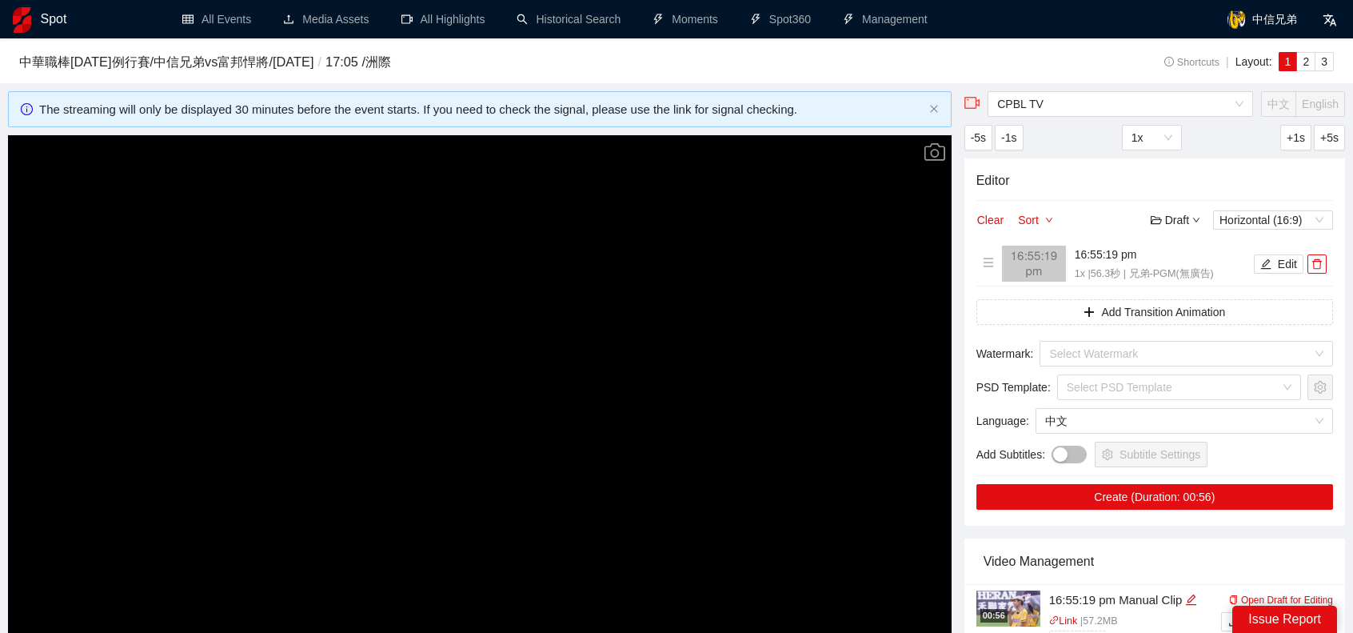
scroll to position [240, 0]
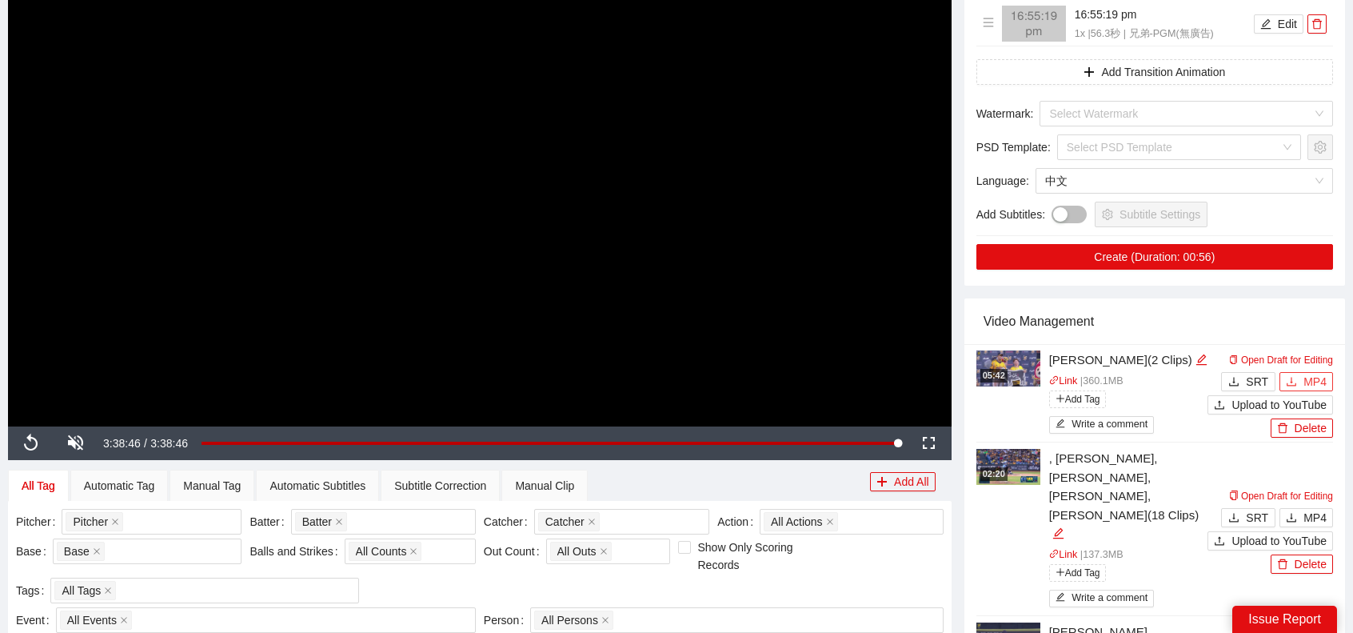
click at [1311, 375] on span "MP4" at bounding box center [1314, 382] width 23 height 18
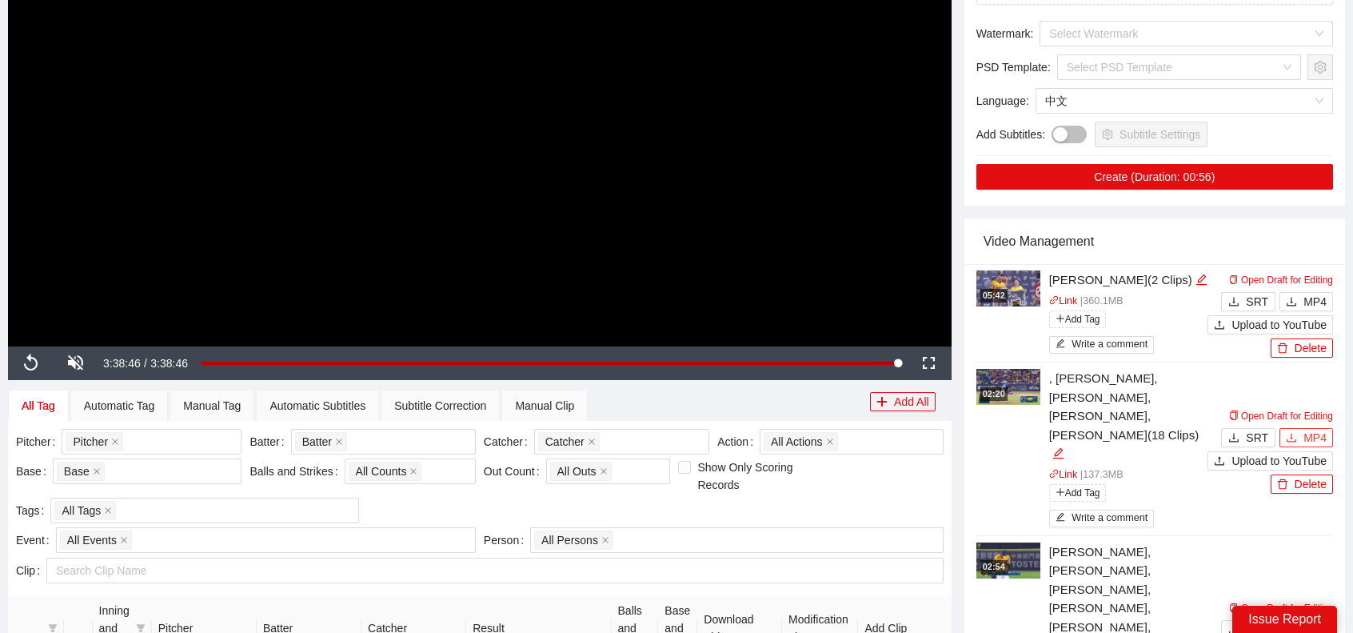
click at [1320, 429] on span "MP4" at bounding box center [1314, 438] width 23 height 18
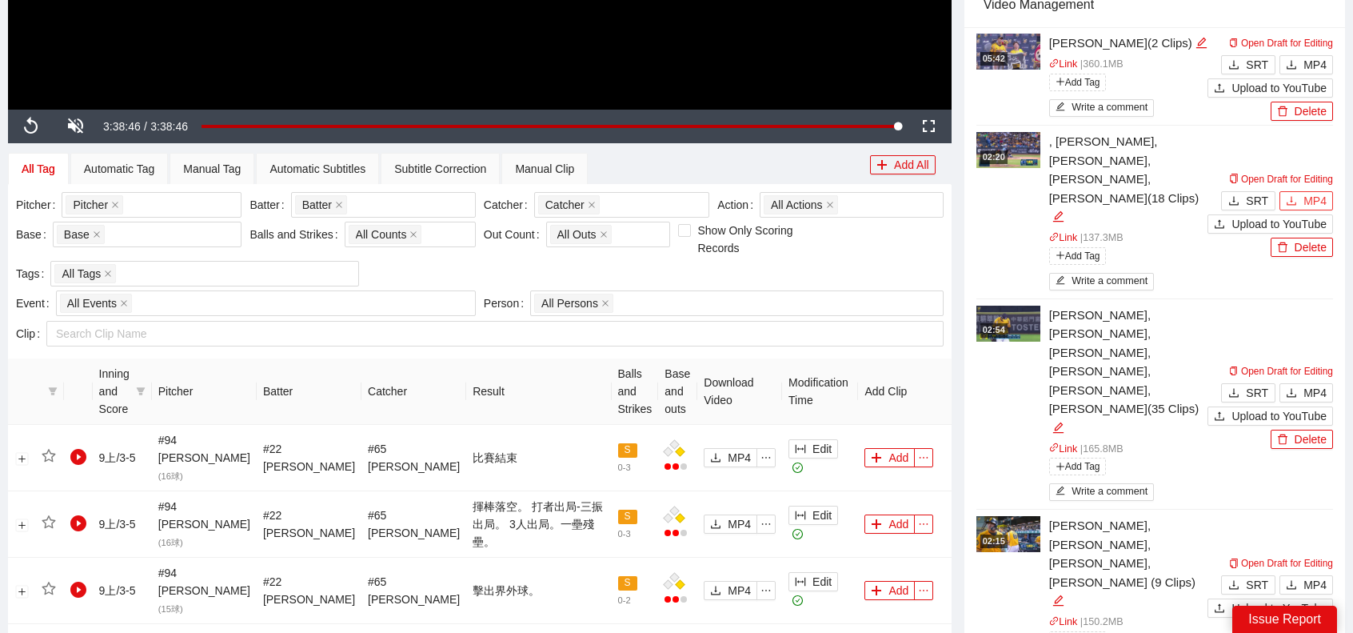
scroll to position [560, 0]
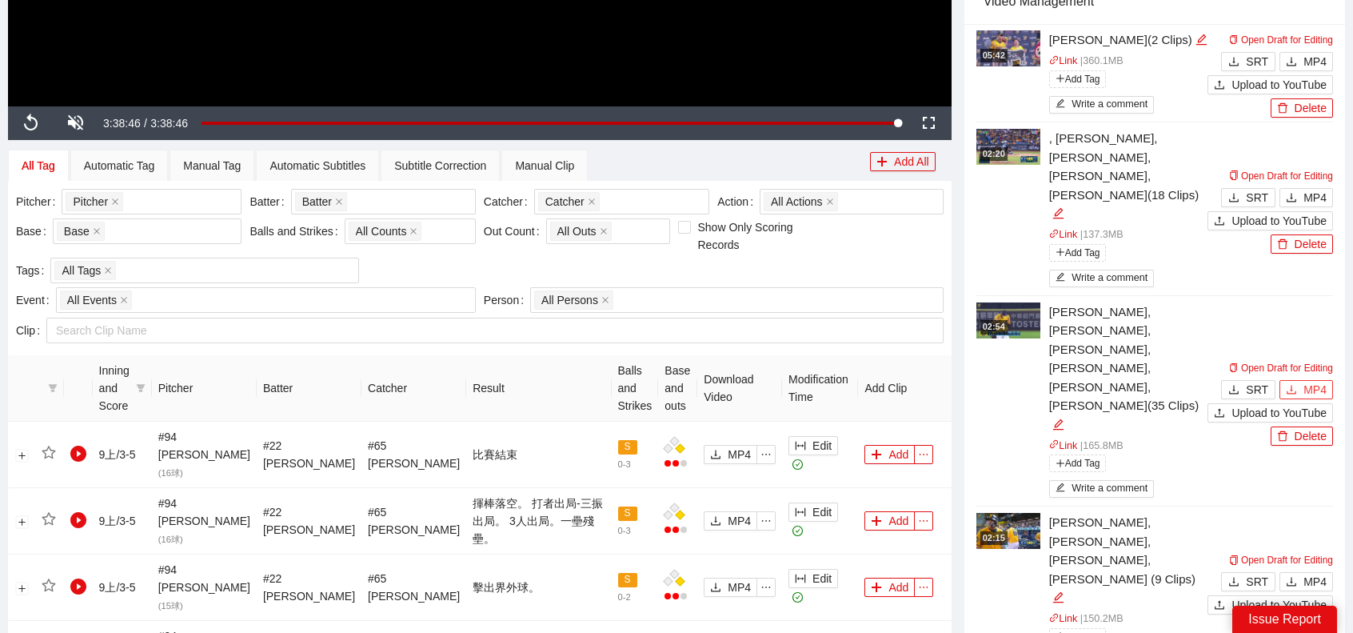
click at [1317, 381] on span "MP4" at bounding box center [1314, 390] width 23 height 18
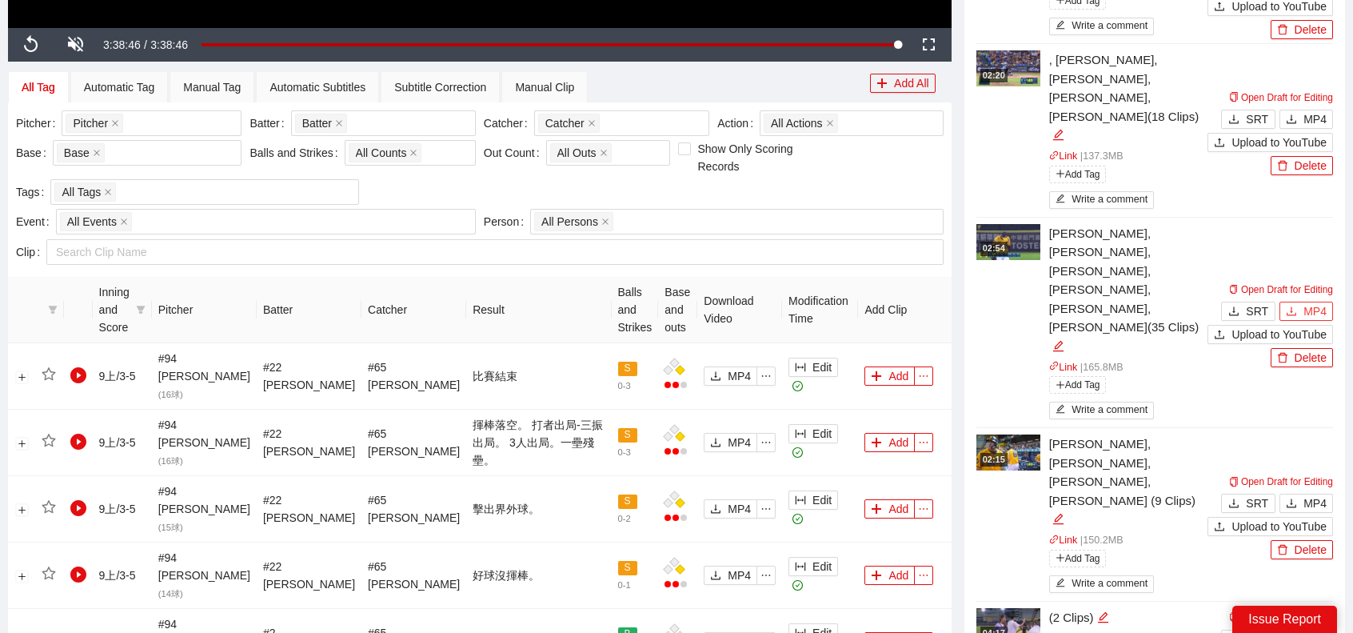
scroll to position [640, 0]
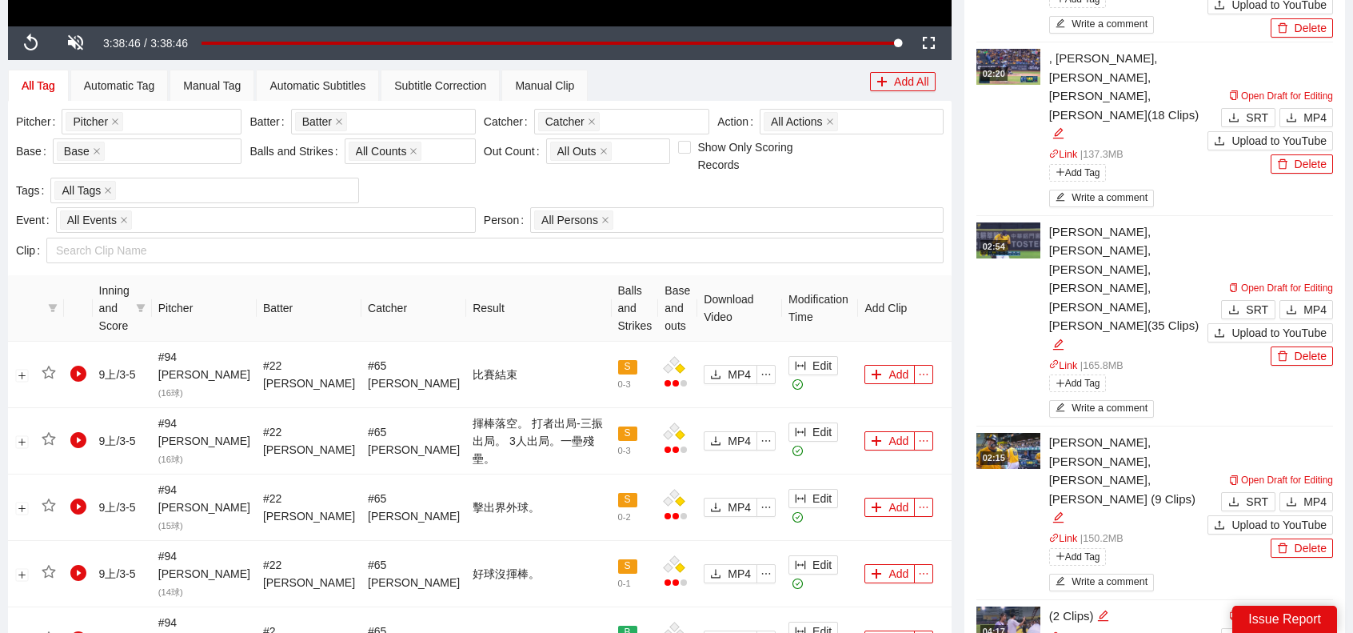
click at [1315, 470] on div "Open Draft for Editing SRT MP4 Upload to YouTube Delete" at bounding box center [1271, 513] width 126 height 87
click at [1310, 493] on span "MP4" at bounding box center [1314, 502] width 23 height 18
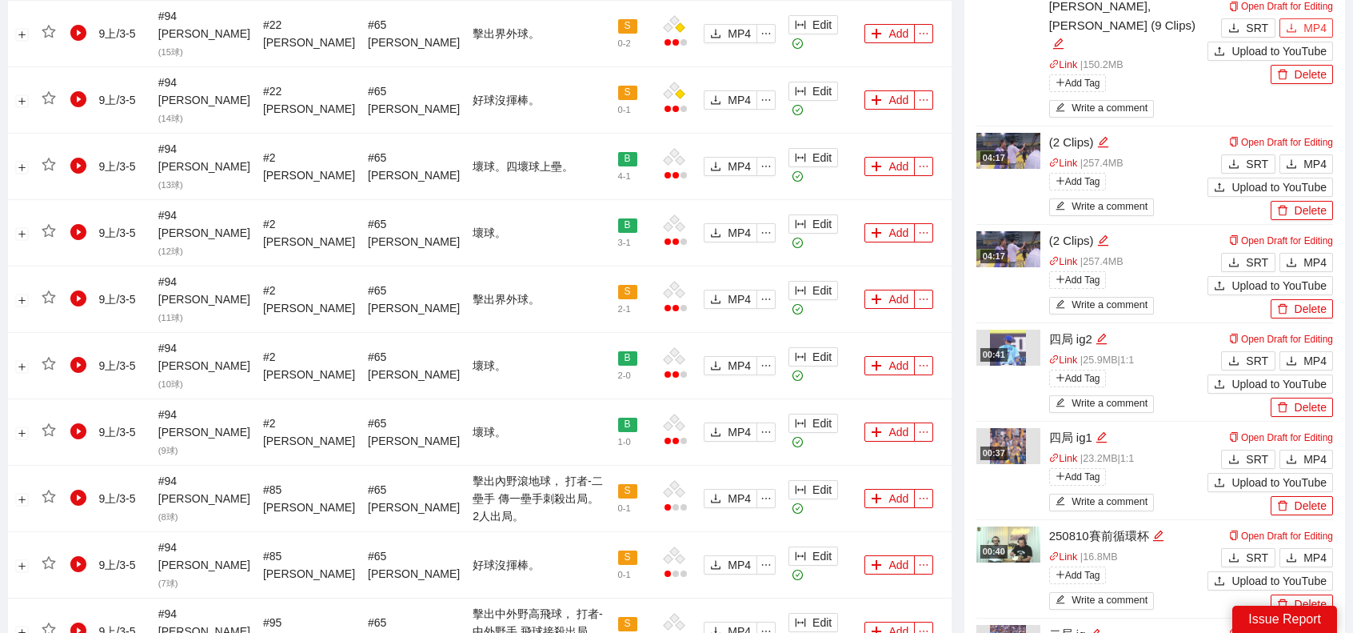
scroll to position [1120, 0]
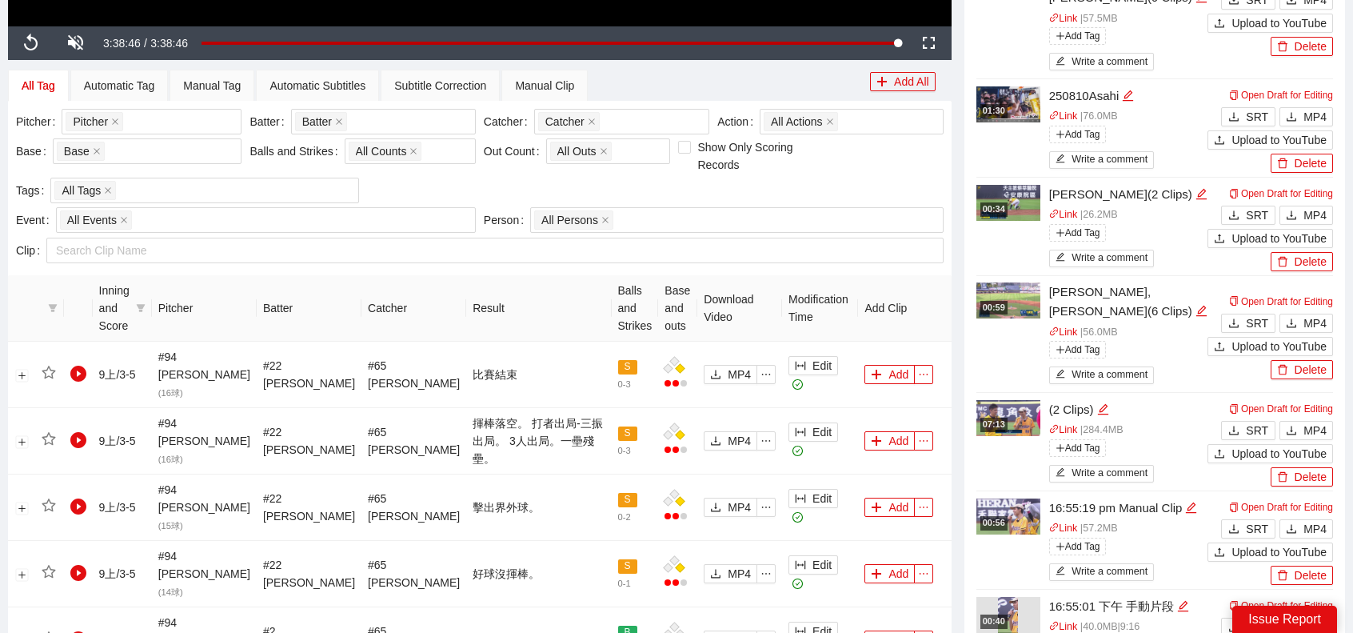
scroll to position [400, 0]
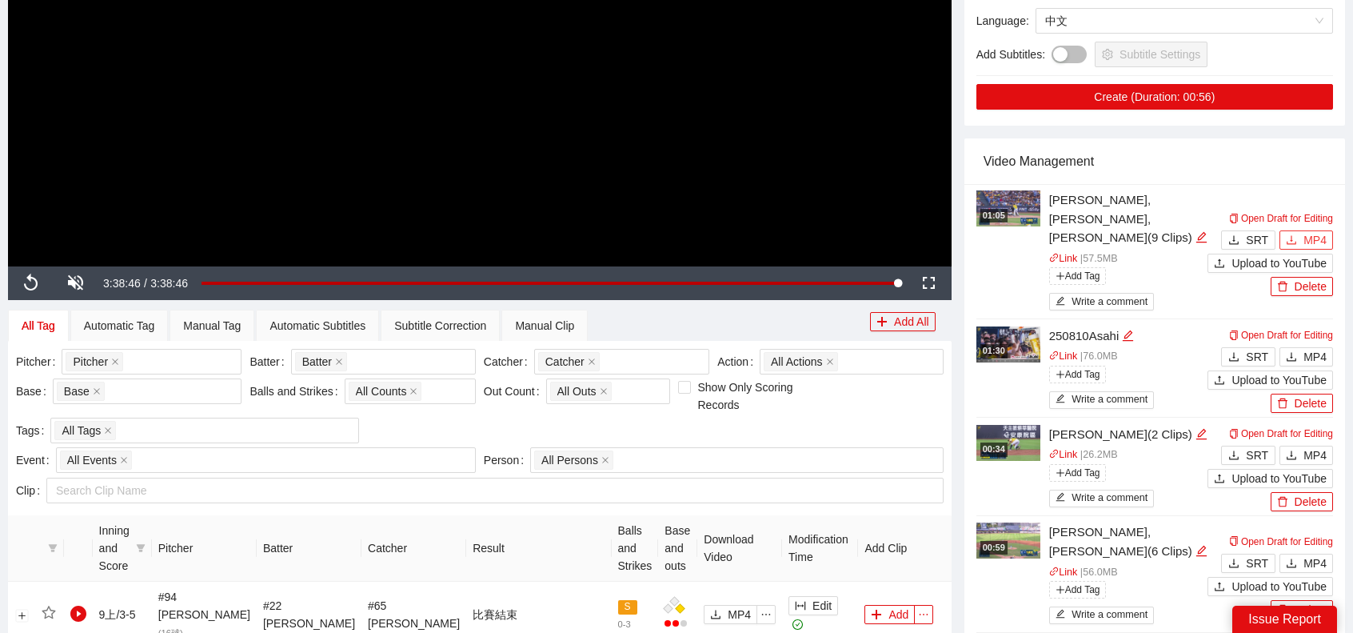
click at [1322, 231] on span "MP4" at bounding box center [1314, 240] width 23 height 18
click at [1313, 554] on span "MP4" at bounding box center [1314, 563] width 23 height 18
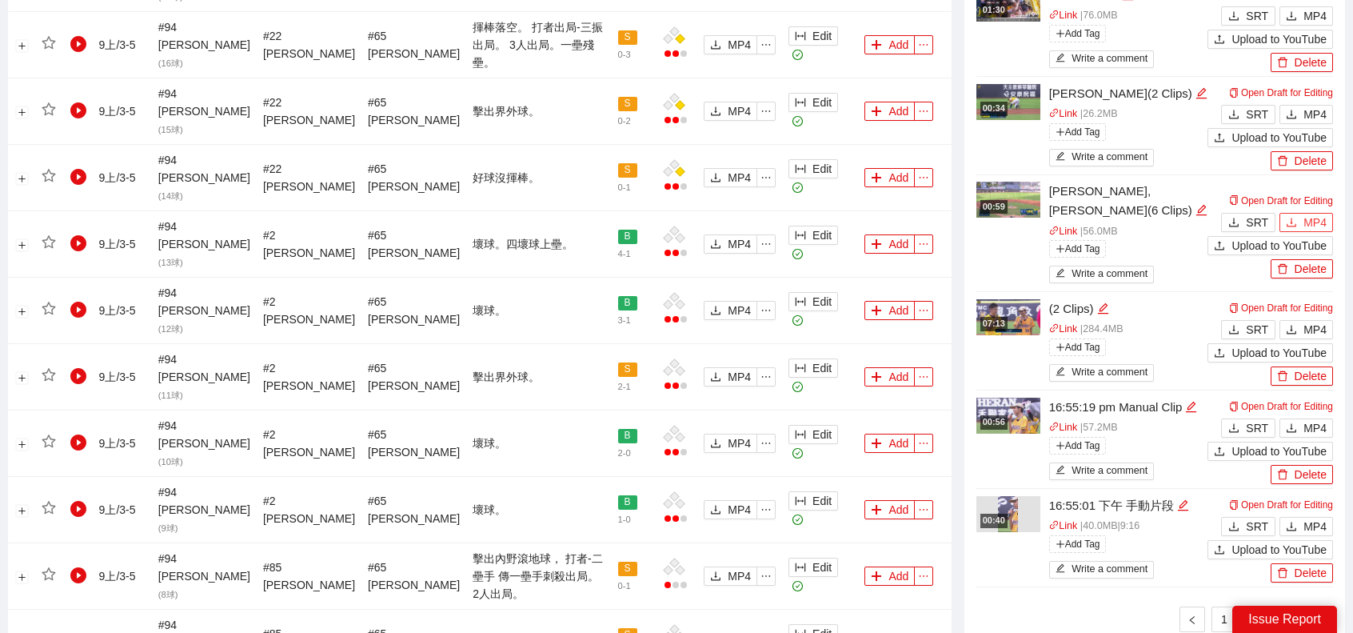
scroll to position [1439, 0]
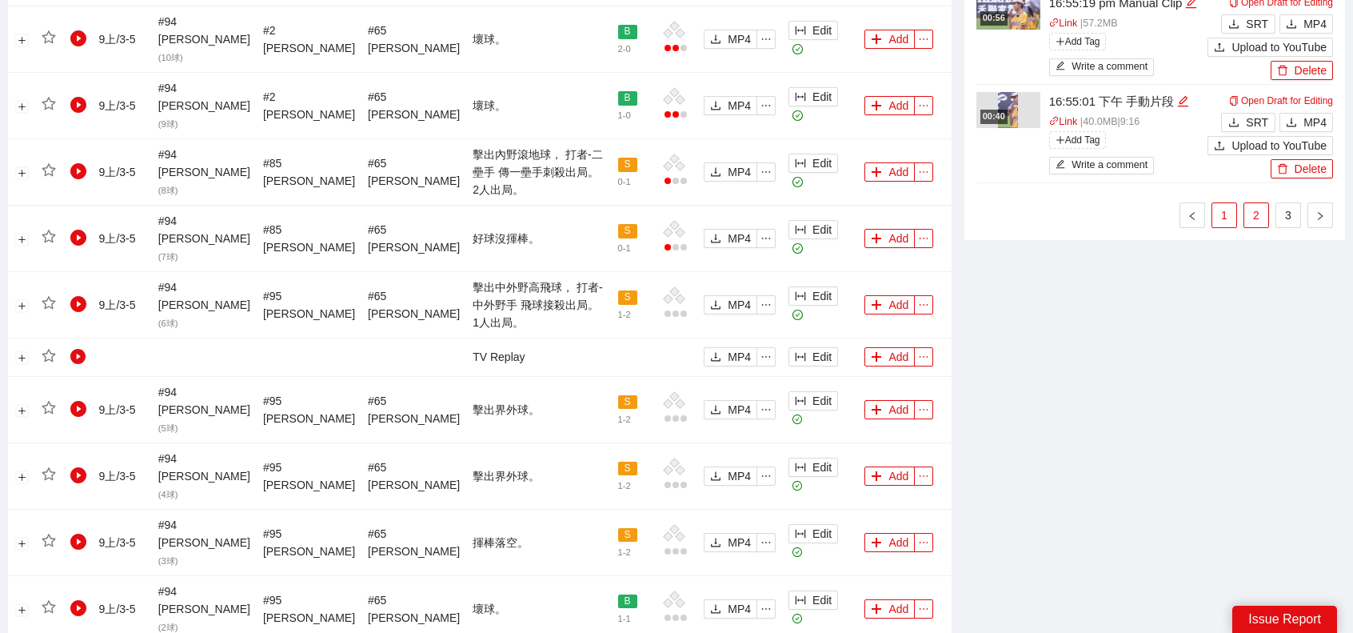
click at [1227, 203] on link "1" at bounding box center [1224, 215] width 24 height 24
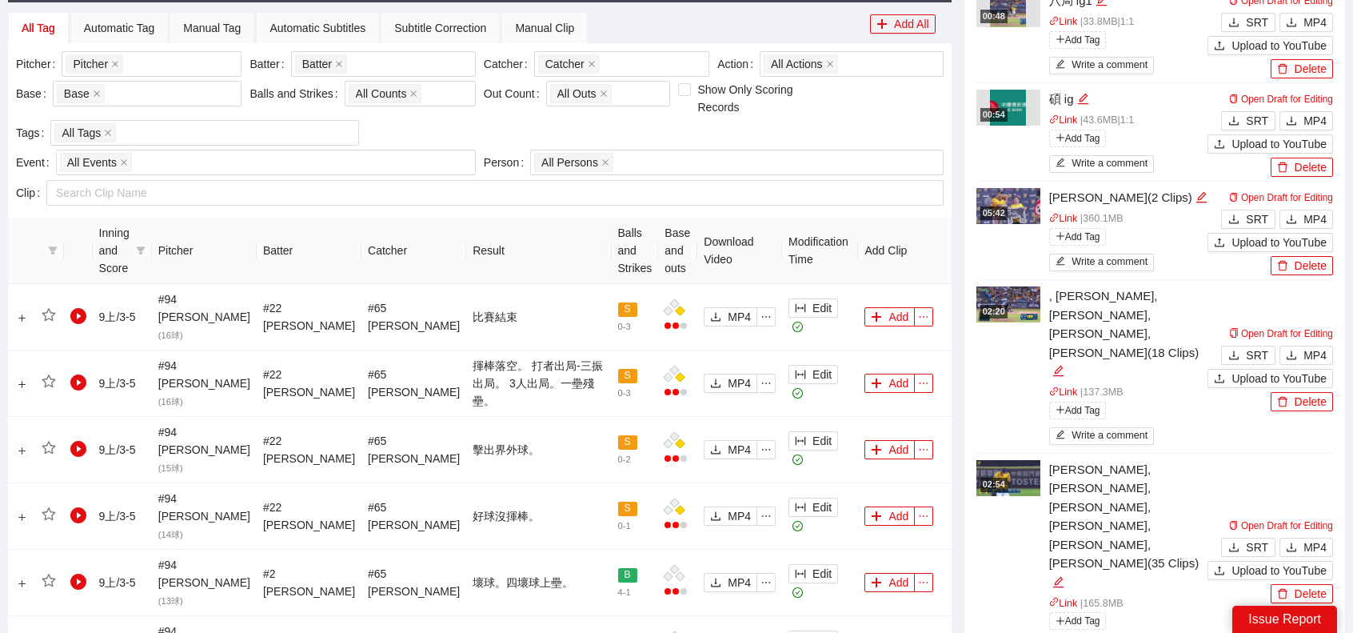
scroll to position [720, 0]
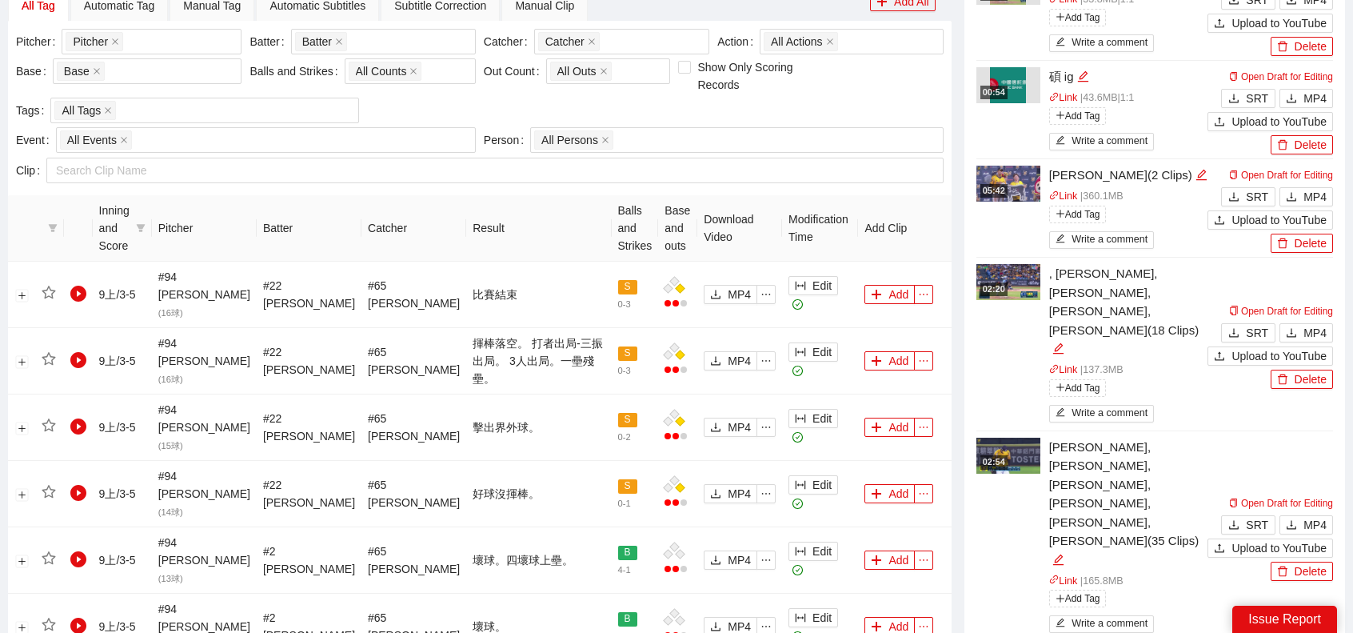
click at [1026, 437] on img at bounding box center [1008, 455] width 64 height 36
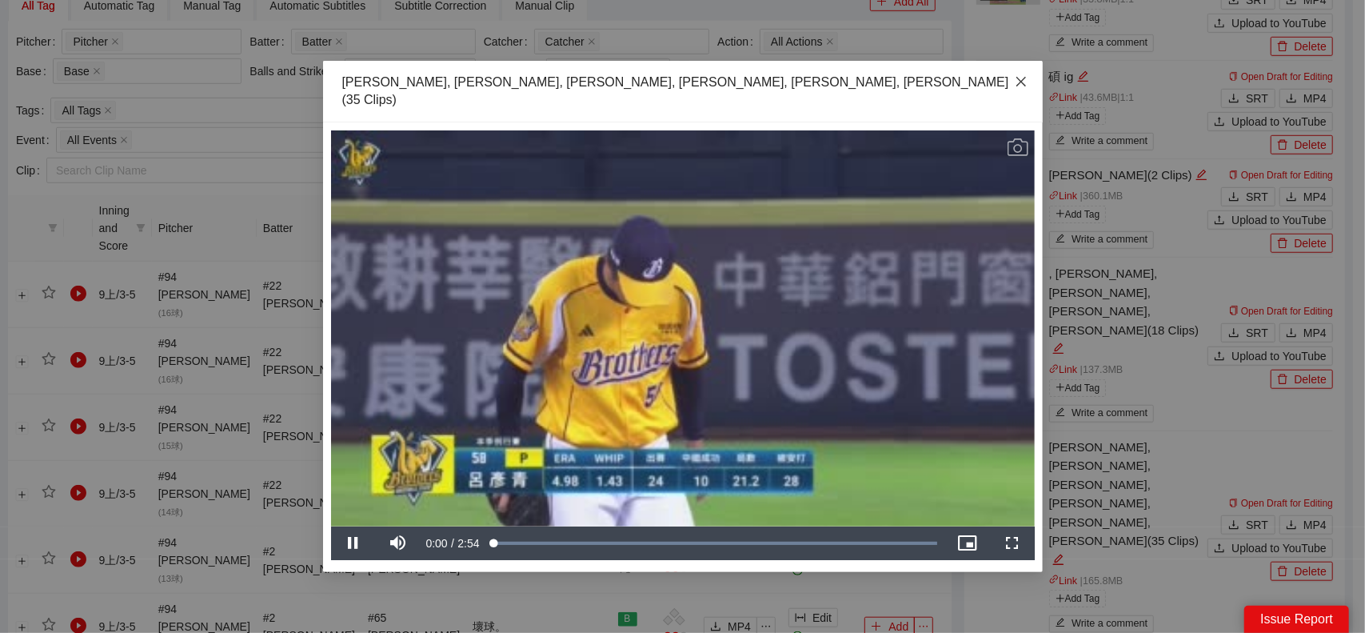
click at [1032, 90] on span "Close" at bounding box center [1021, 82] width 43 height 43
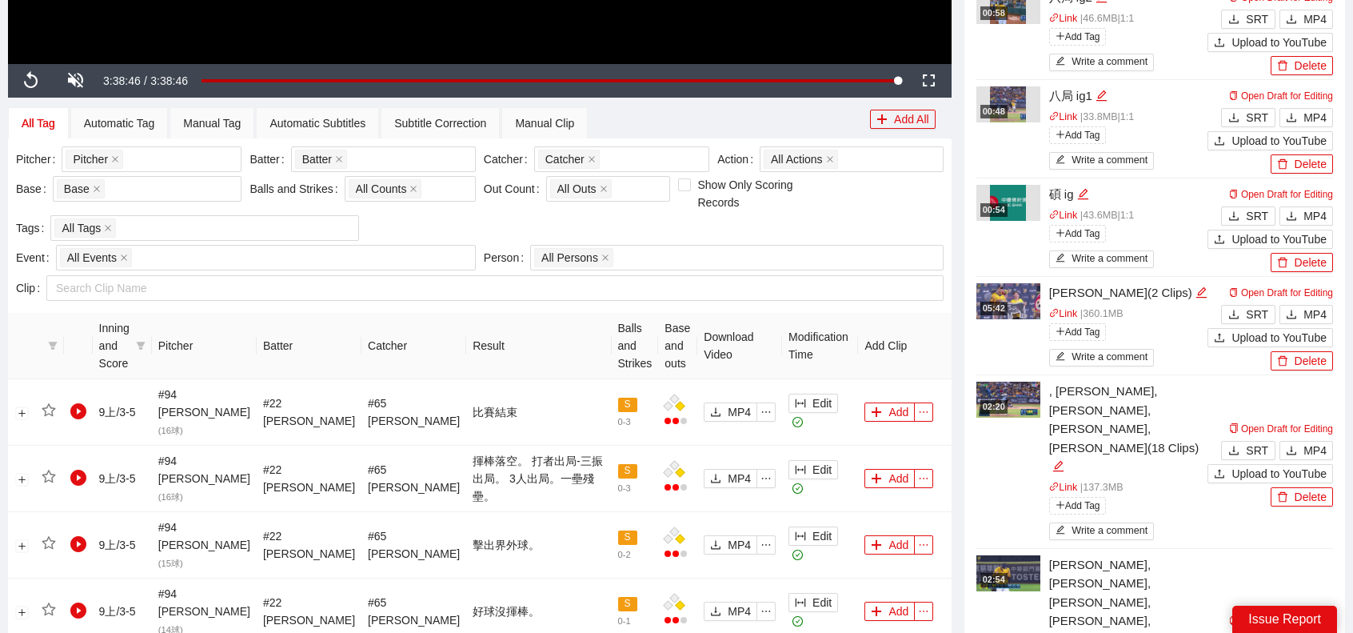
scroll to position [640, 0]
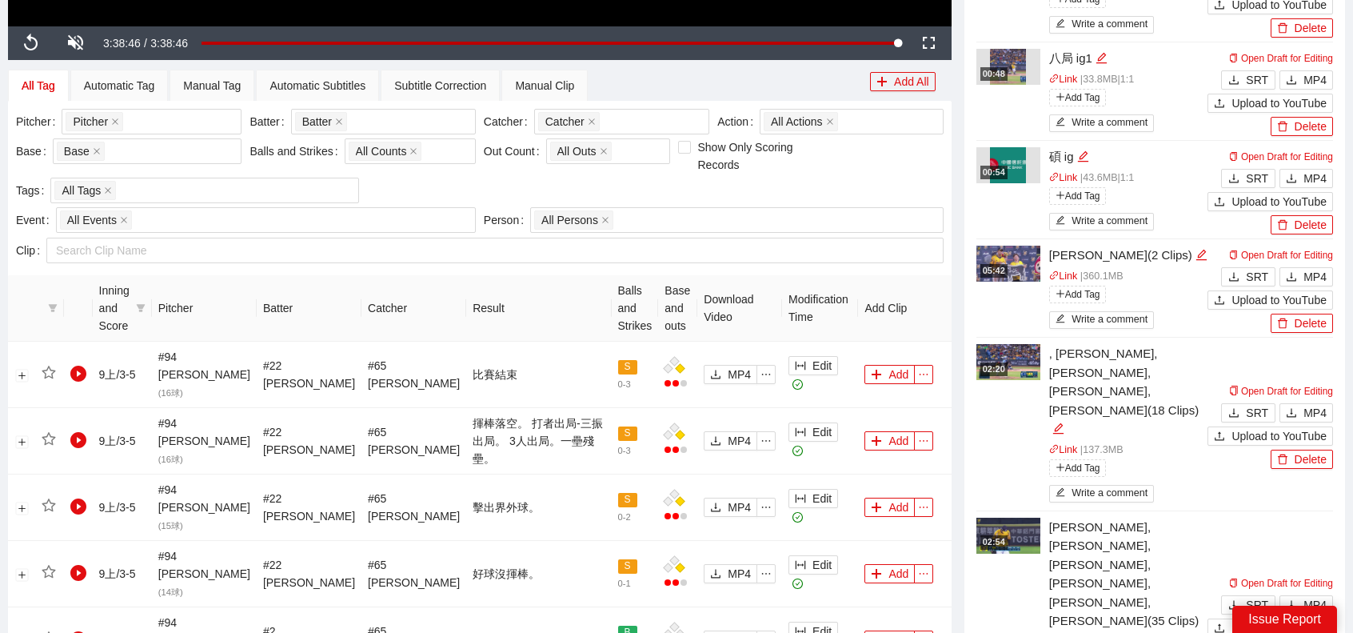
click at [1012, 372] on img at bounding box center [1008, 362] width 64 height 36
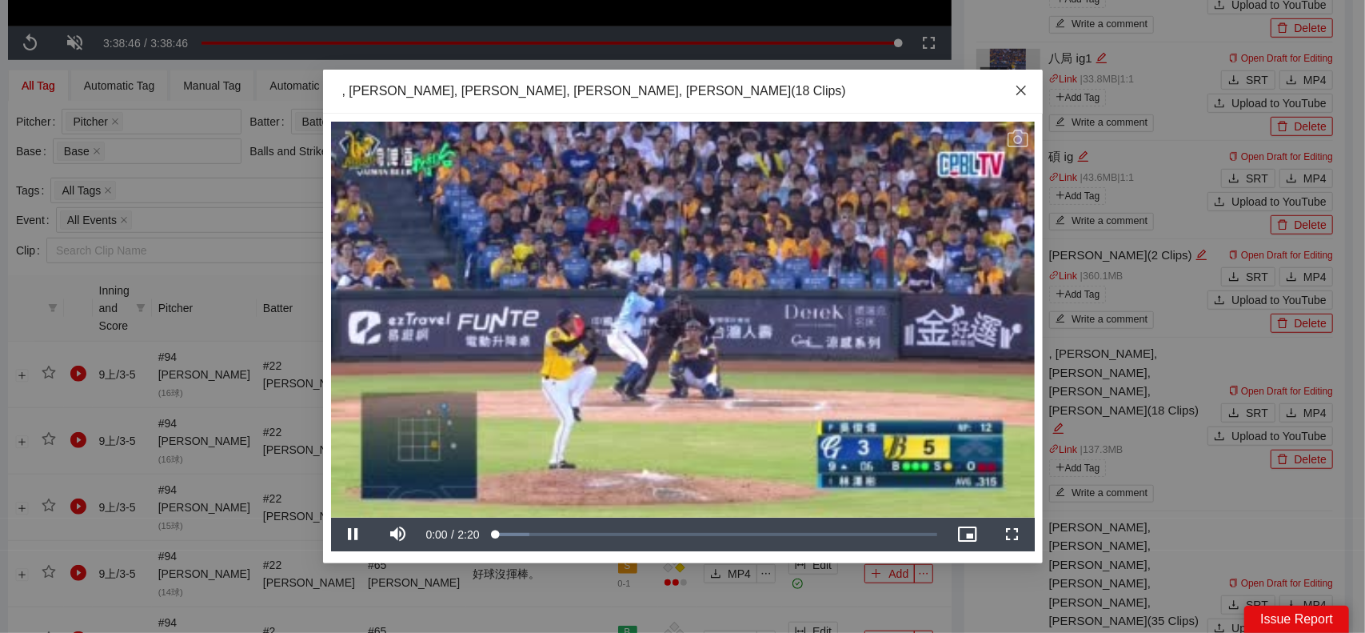
click at [1027, 92] on span "Close" at bounding box center [1021, 91] width 43 height 43
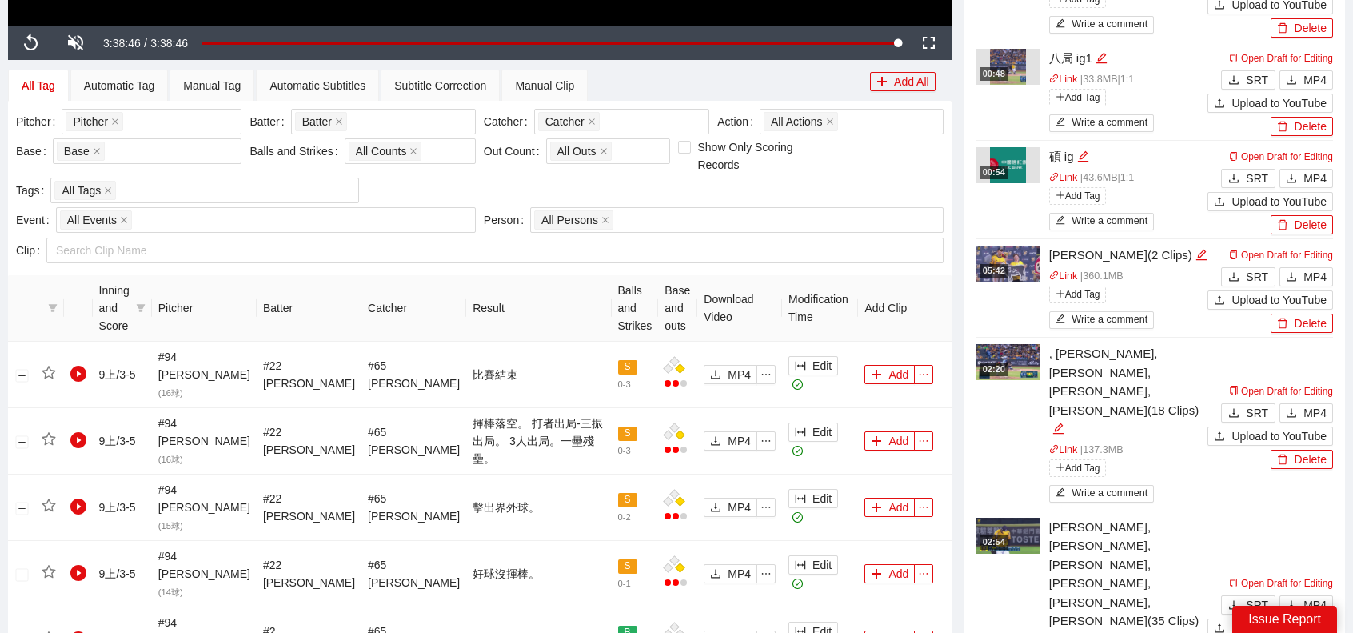
click at [1008, 517] on img at bounding box center [1008, 535] width 64 height 36
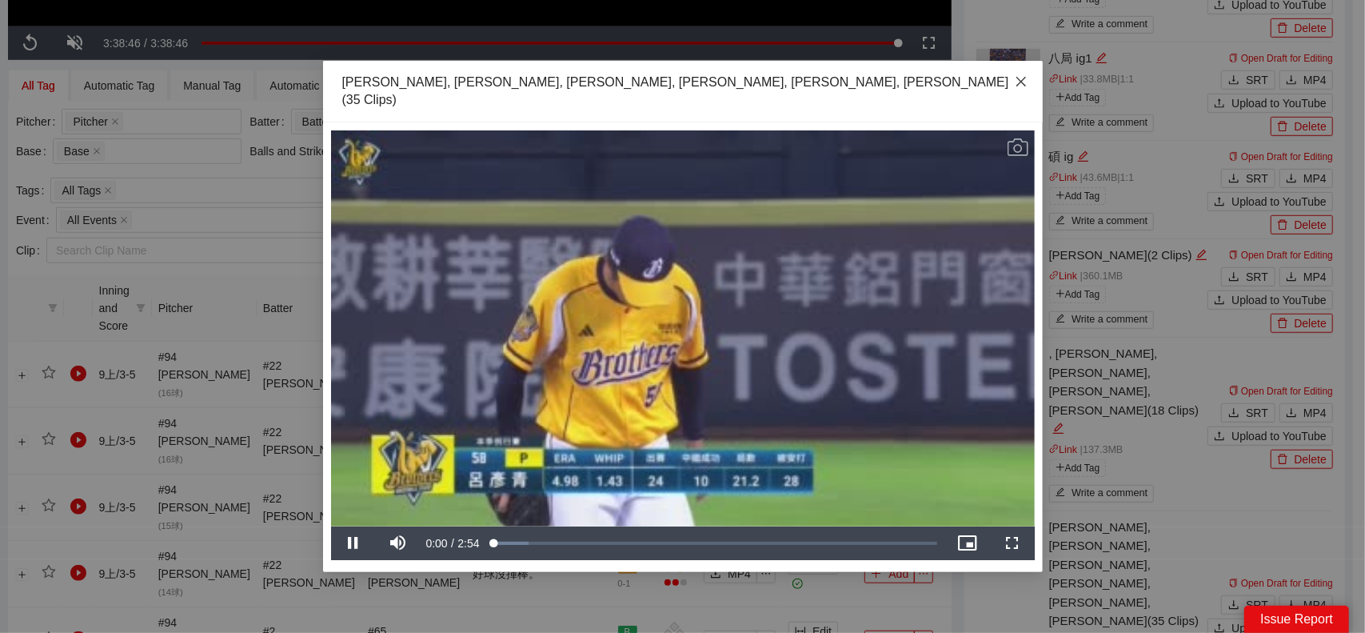
click at [1027, 98] on span "Close" at bounding box center [1021, 82] width 43 height 43
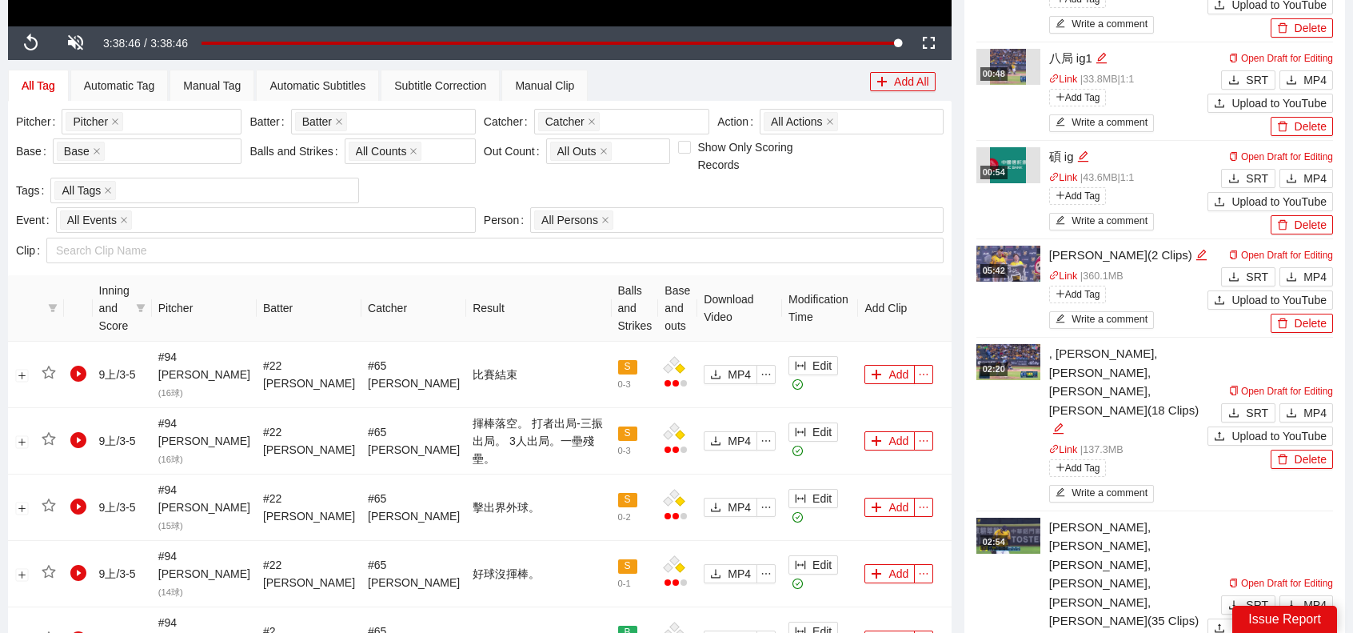
click at [1014, 350] on img at bounding box center [1008, 362] width 64 height 36
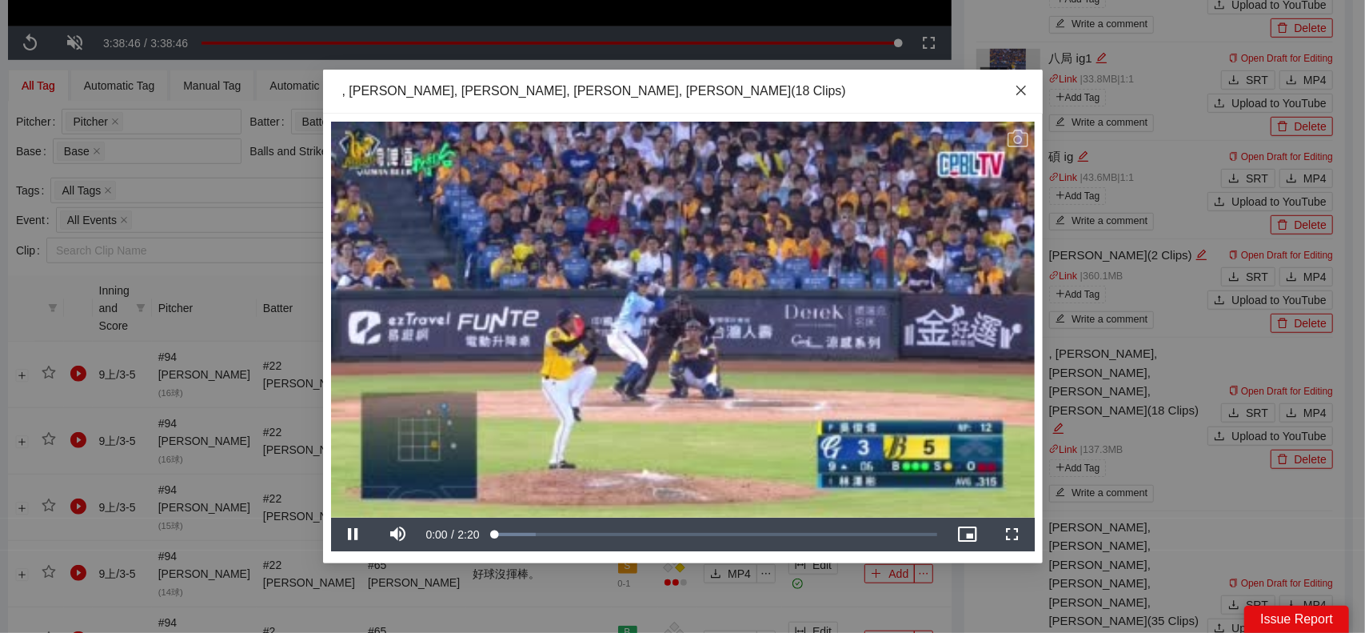
click at [1024, 98] on span "Close" at bounding box center [1021, 91] width 43 height 43
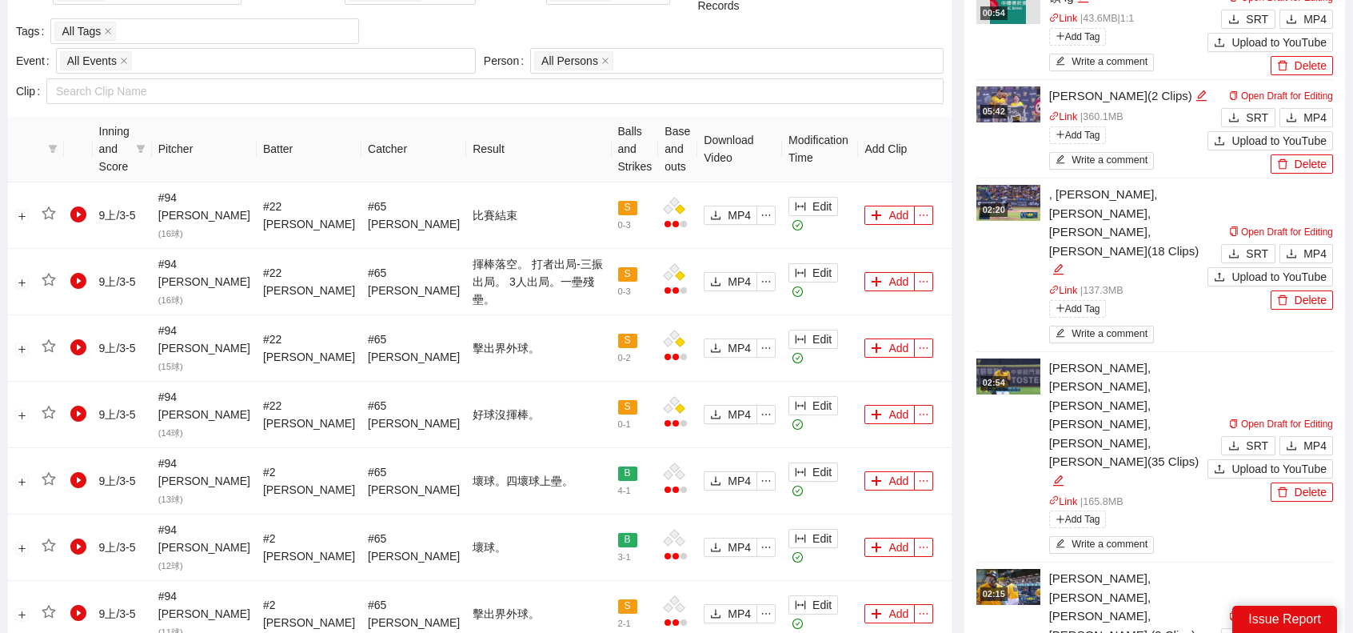
scroll to position [800, 0]
click at [996, 357] on img at bounding box center [1008, 375] width 64 height 36
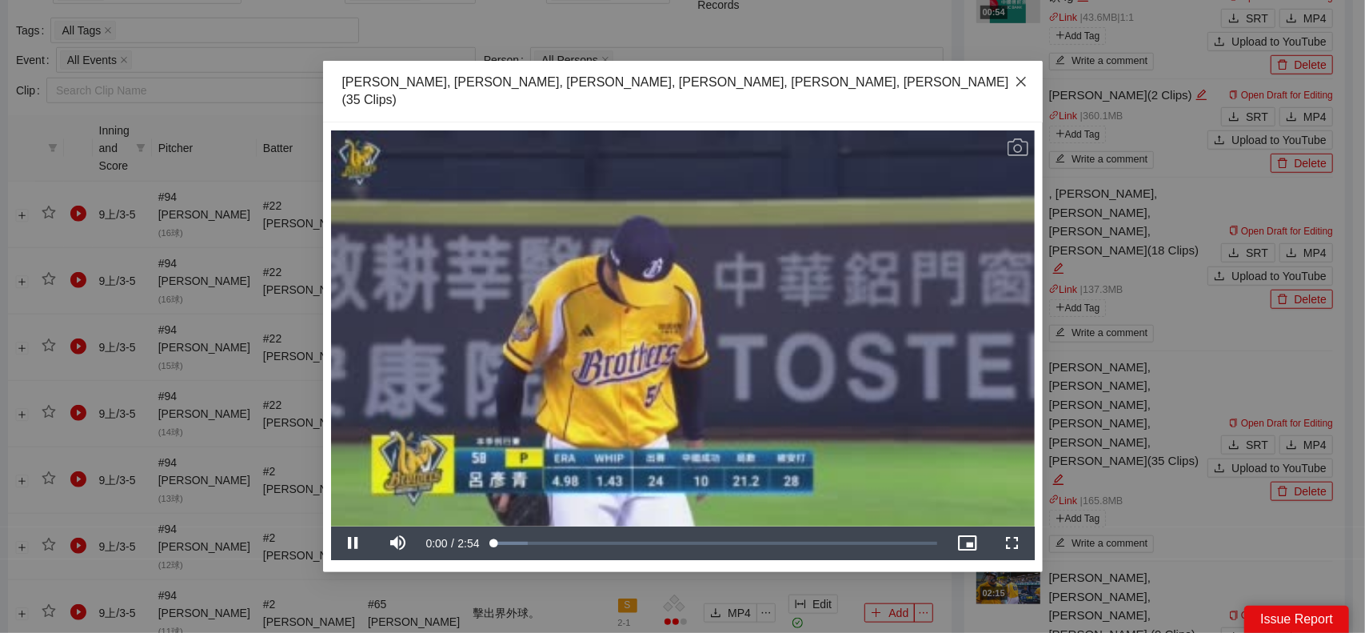
click at [1017, 104] on span "Close" at bounding box center [1021, 82] width 43 height 43
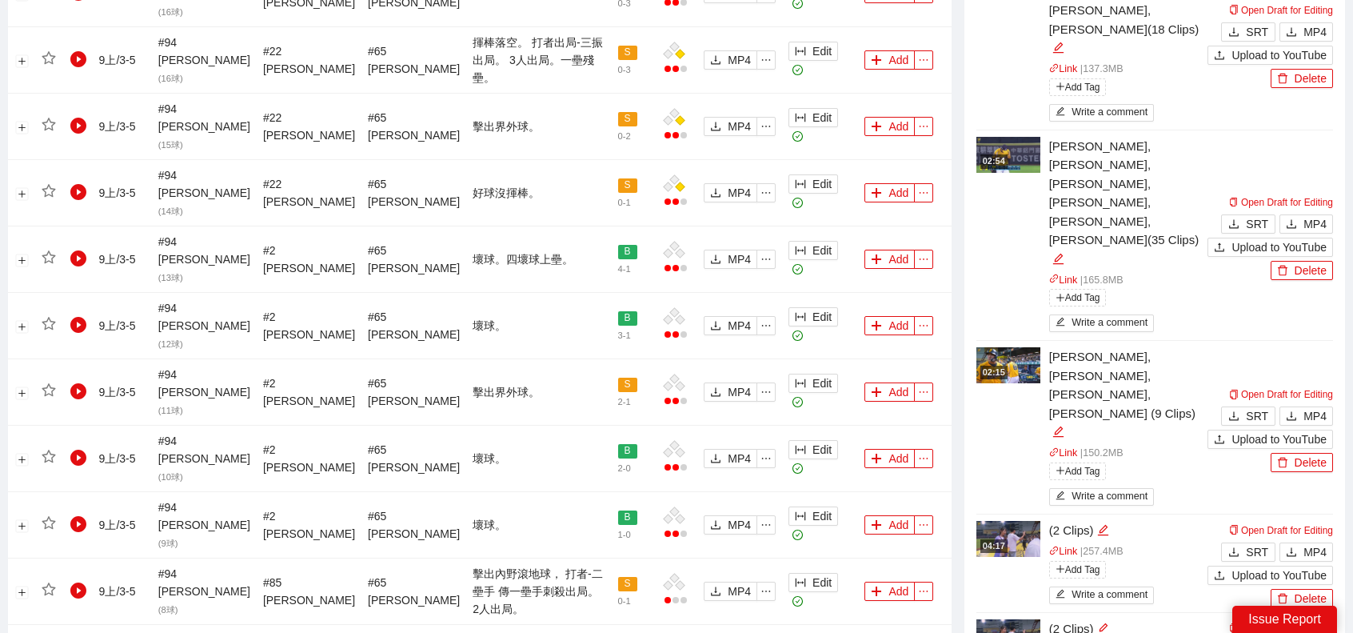
scroll to position [1040, 0]
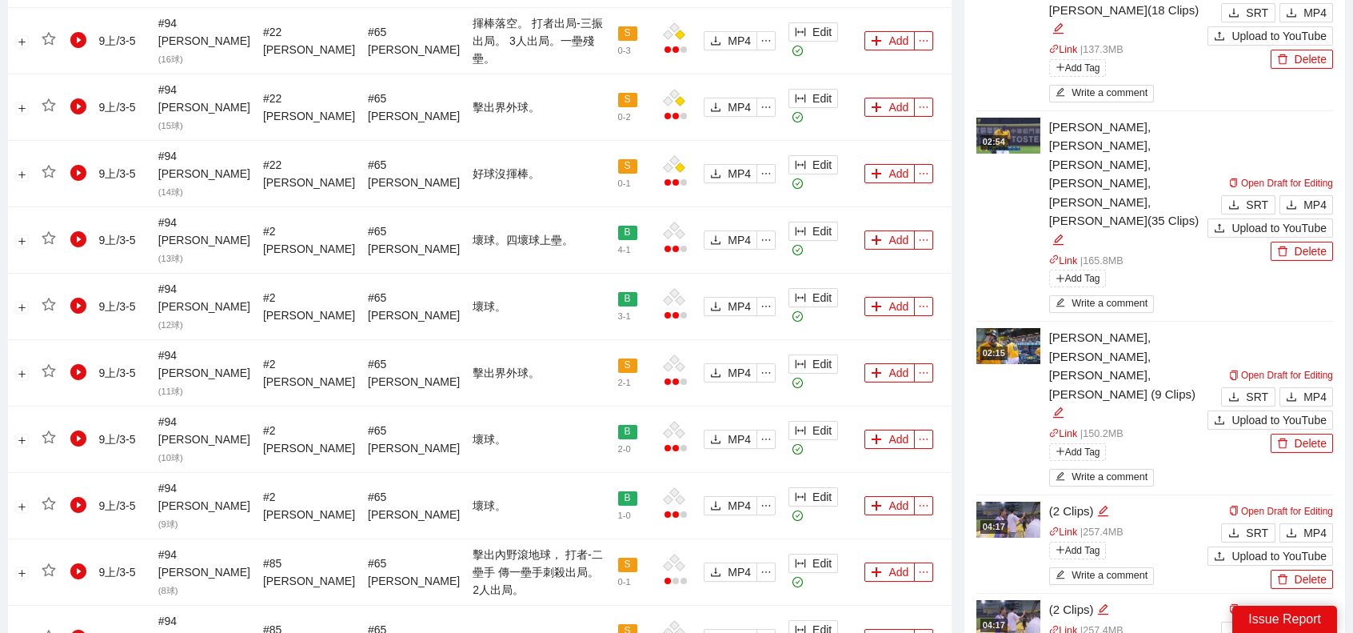
click at [1017, 328] on img at bounding box center [1008, 346] width 64 height 36
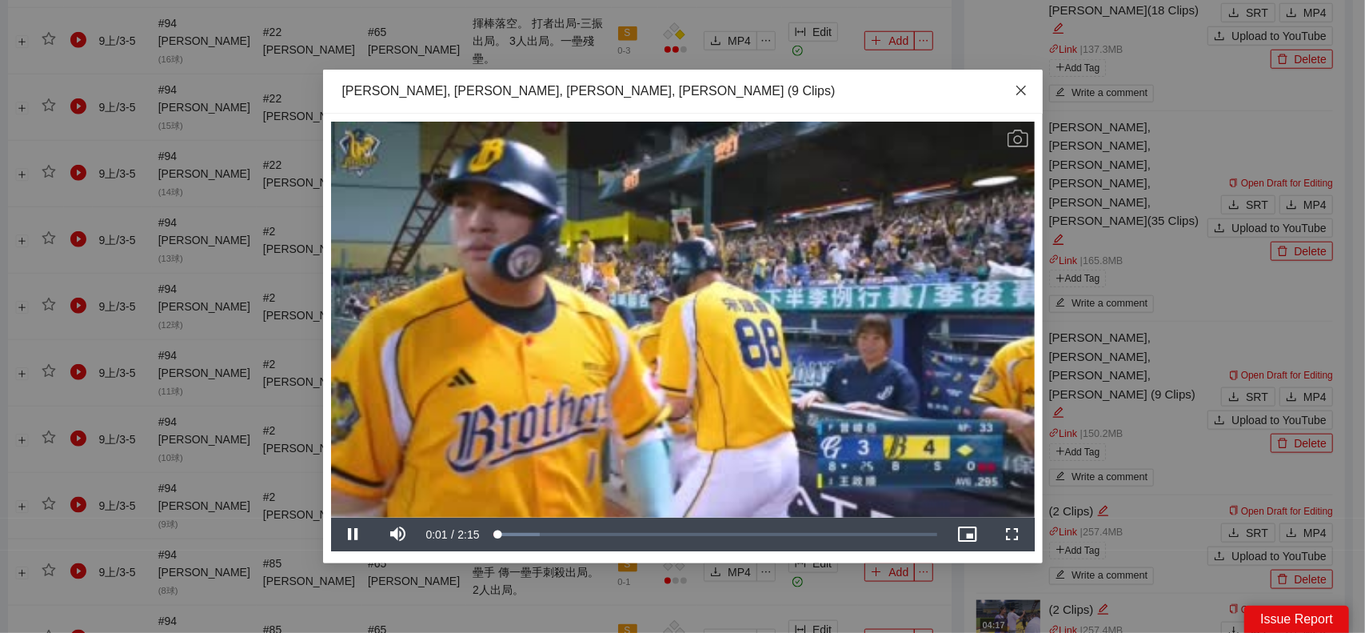
click at [1024, 96] on icon "close" at bounding box center [1021, 90] width 13 height 13
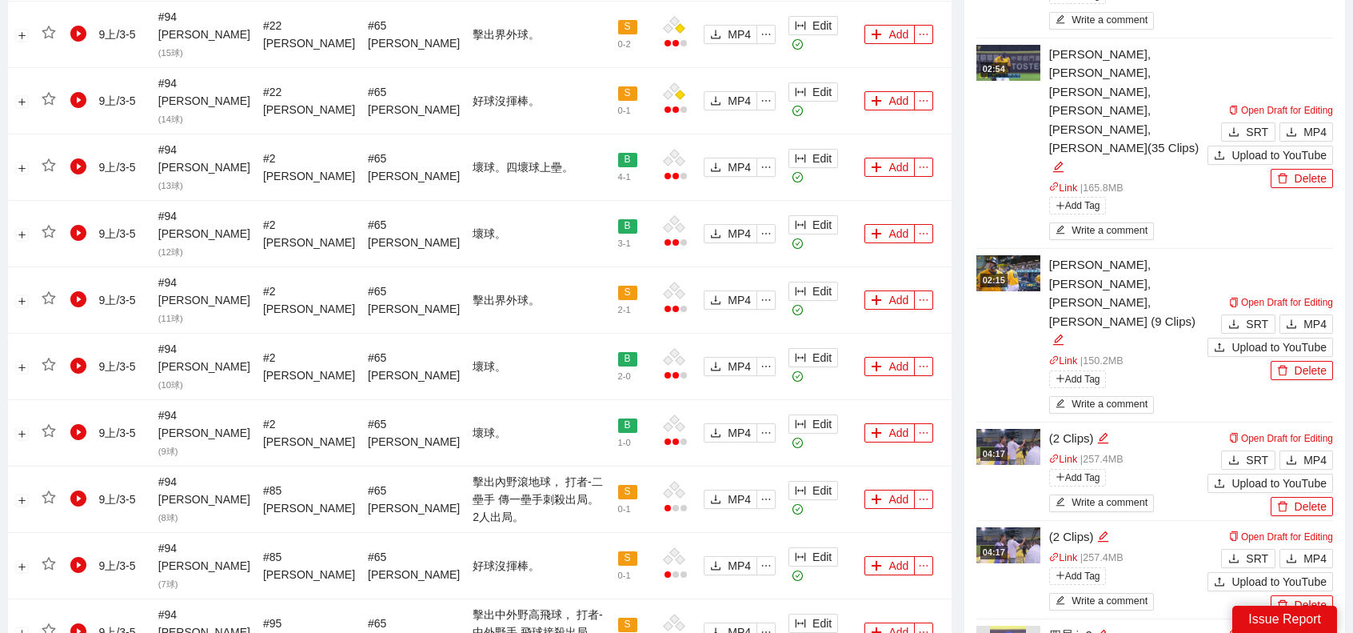
scroll to position [1120, 0]
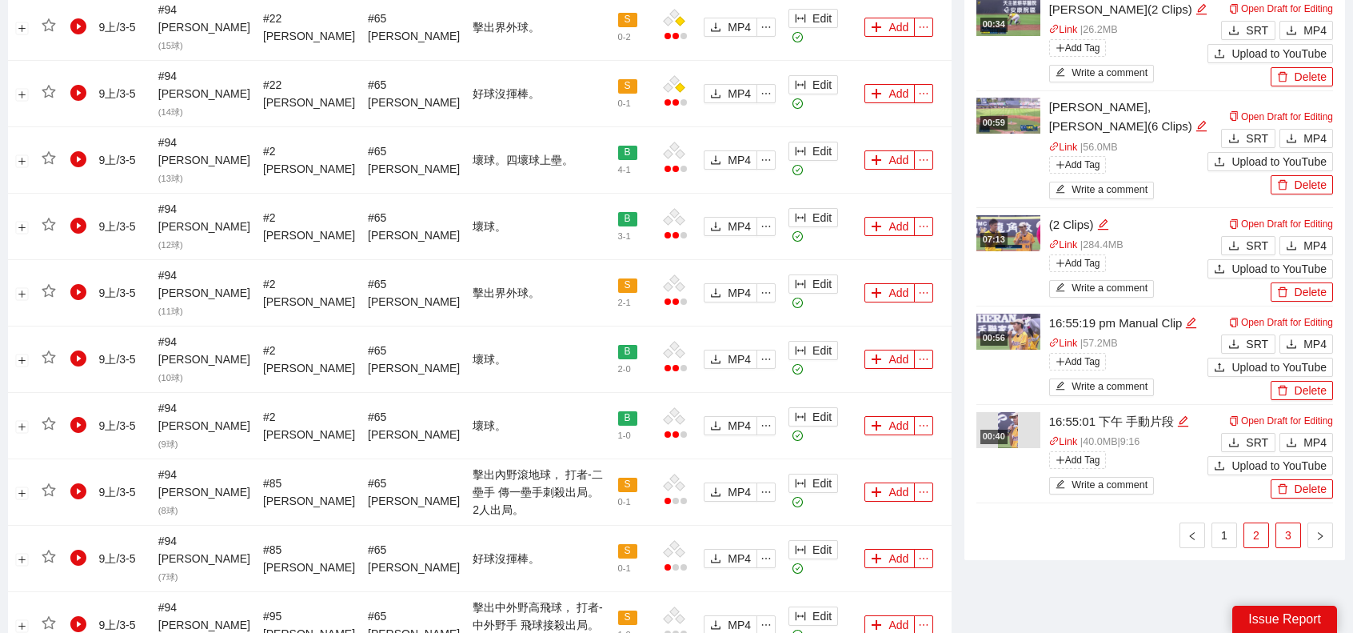
click at [1282, 523] on link "3" at bounding box center [1288, 535] width 24 height 24
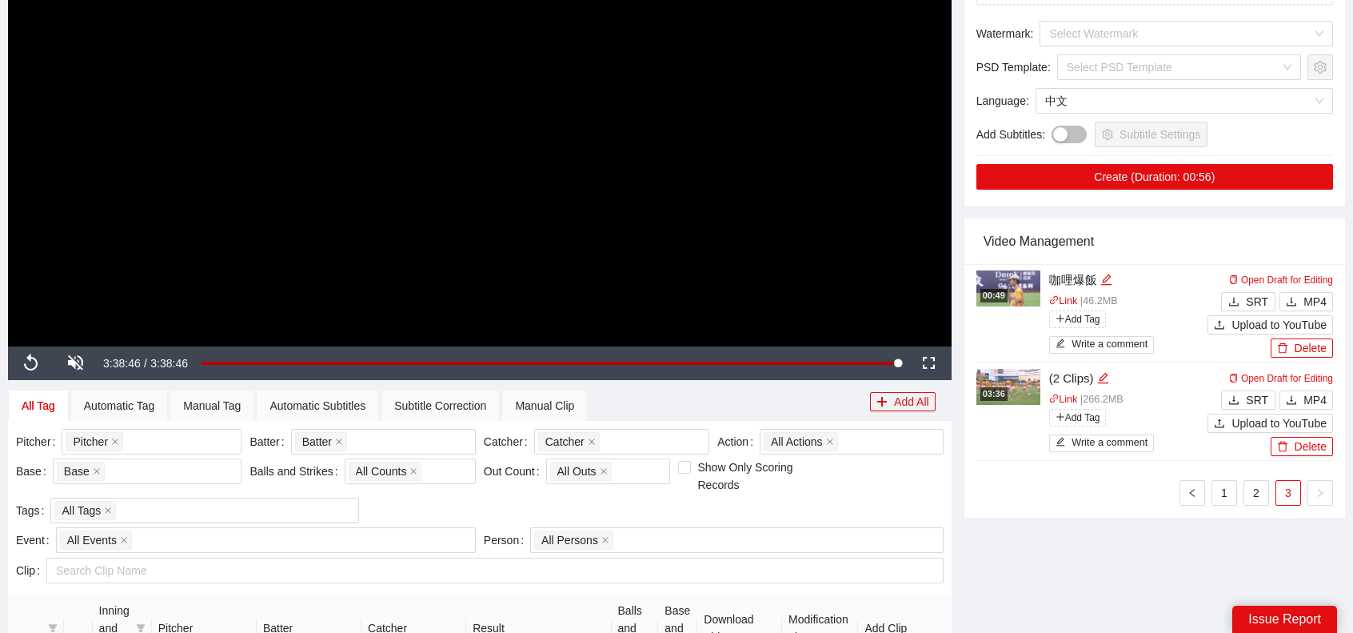
scroll to position [320, 0]
click at [1215, 489] on link "1" at bounding box center [1224, 493] width 24 height 24
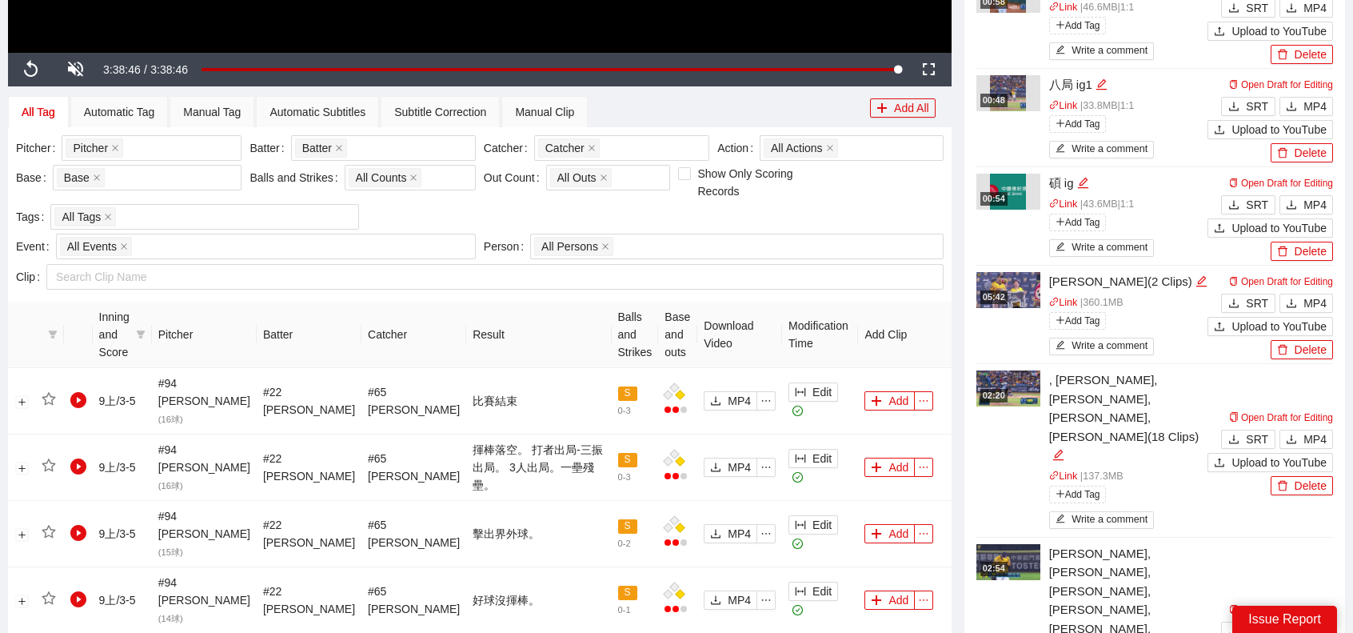
scroll to position [640, 0]
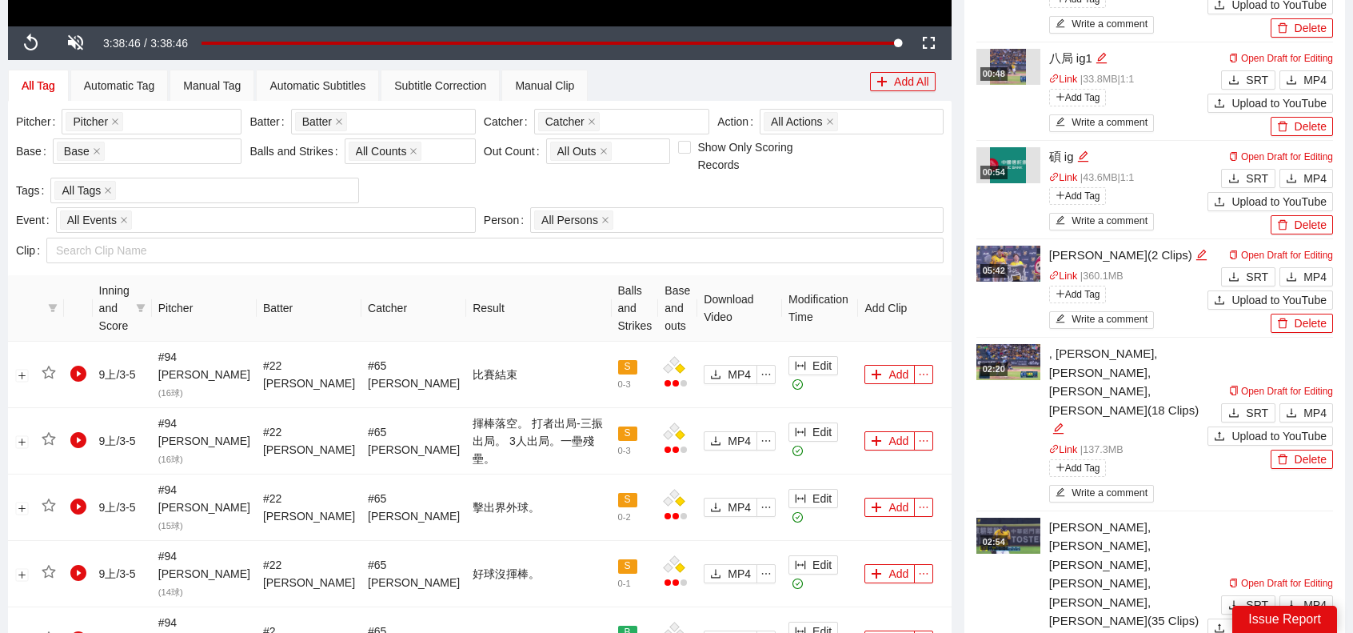
click at [1020, 273] on img at bounding box center [1008, 264] width 64 height 36
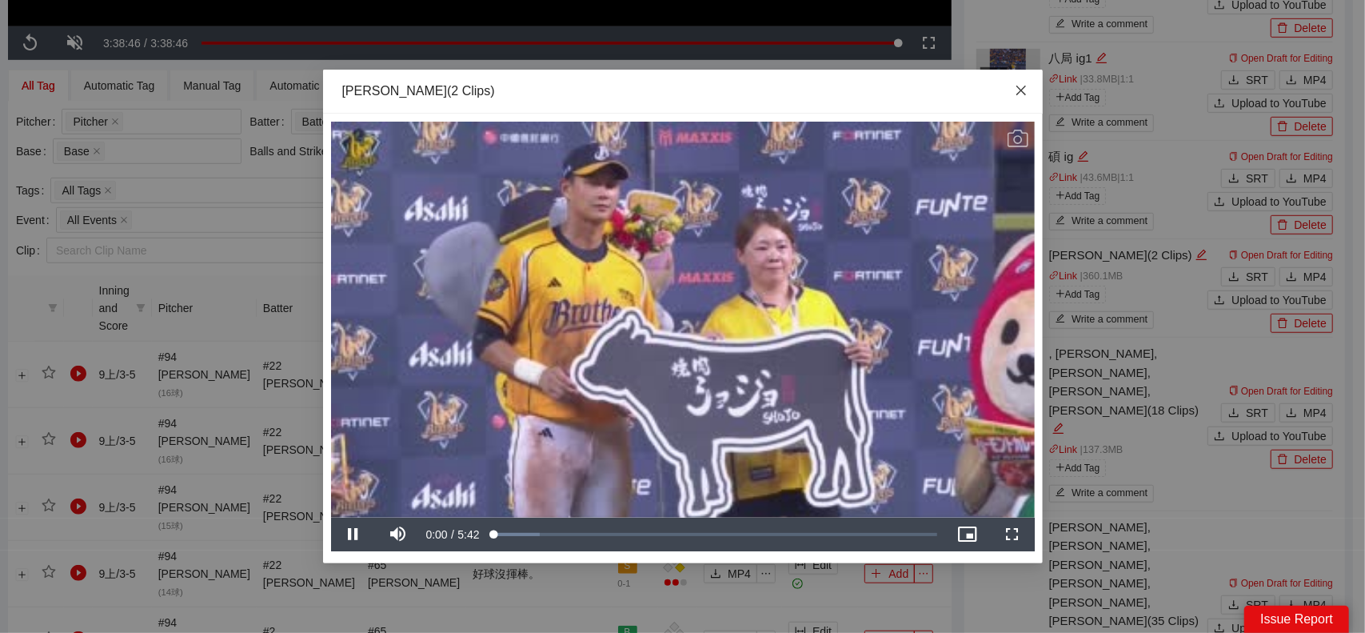
click at [1024, 97] on icon "close" at bounding box center [1021, 90] width 13 height 13
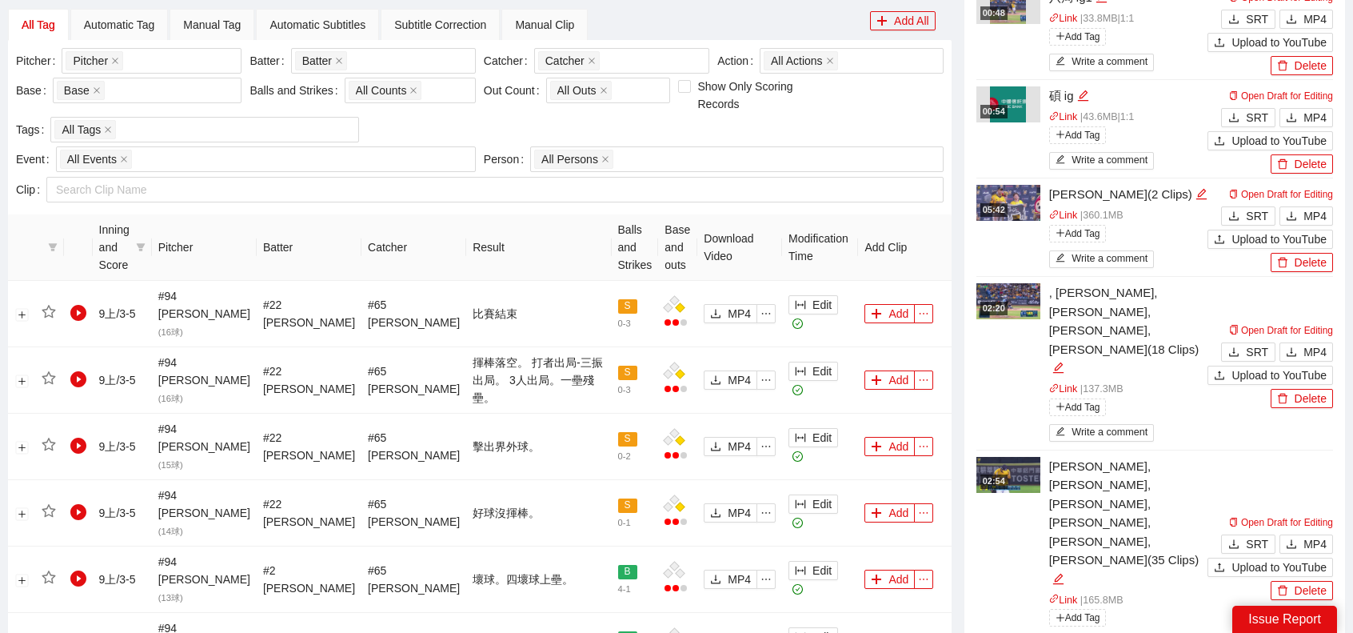
scroll to position [800, 0]
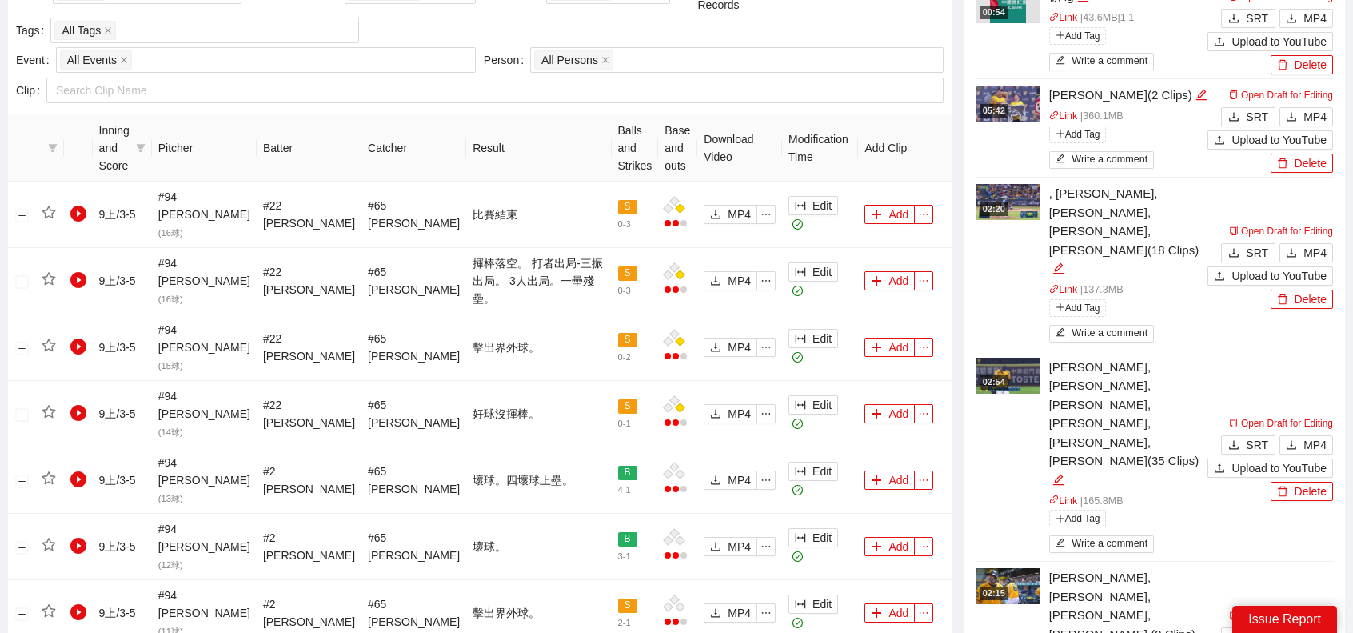
click at [1011, 357] on img at bounding box center [1008, 375] width 64 height 36
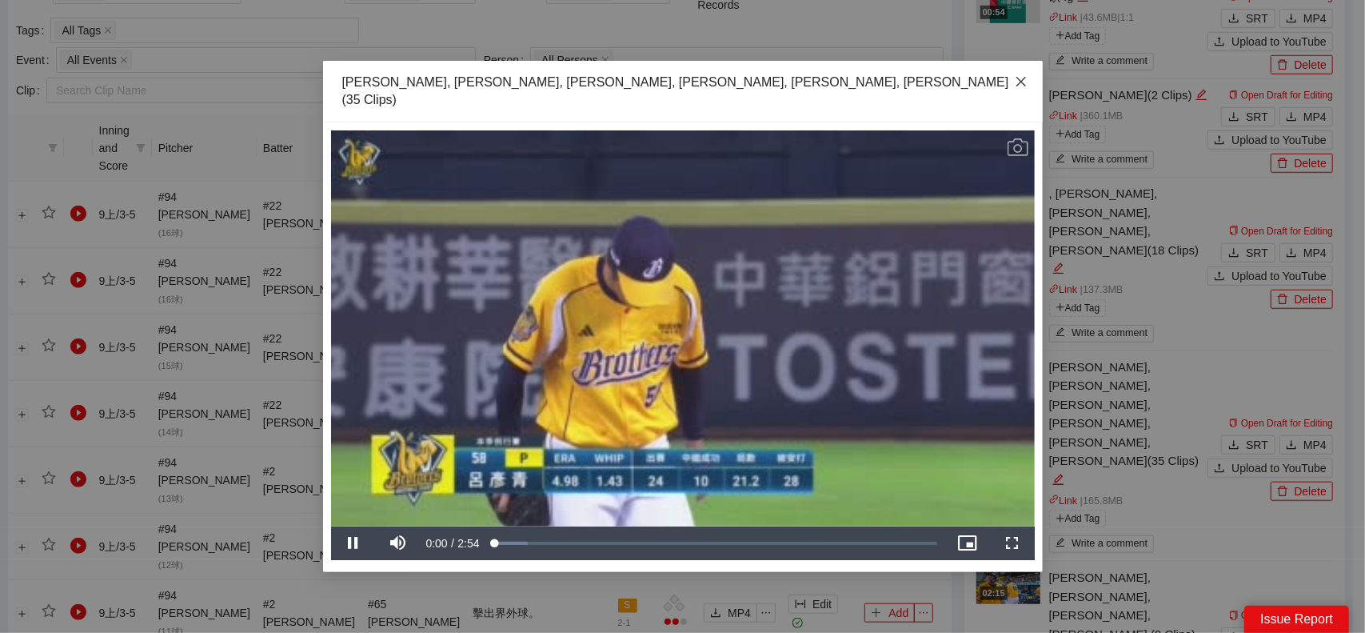
click at [1019, 88] on icon "close" at bounding box center [1021, 81] width 13 height 13
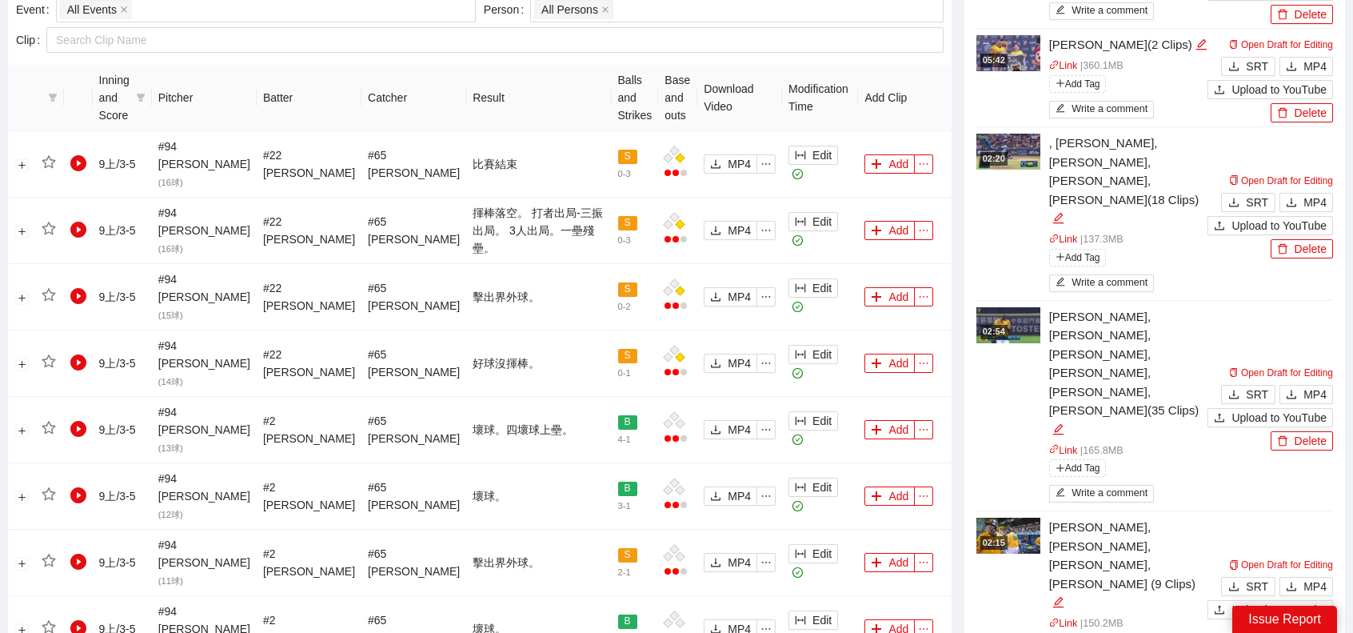
scroll to position [1040, 0]
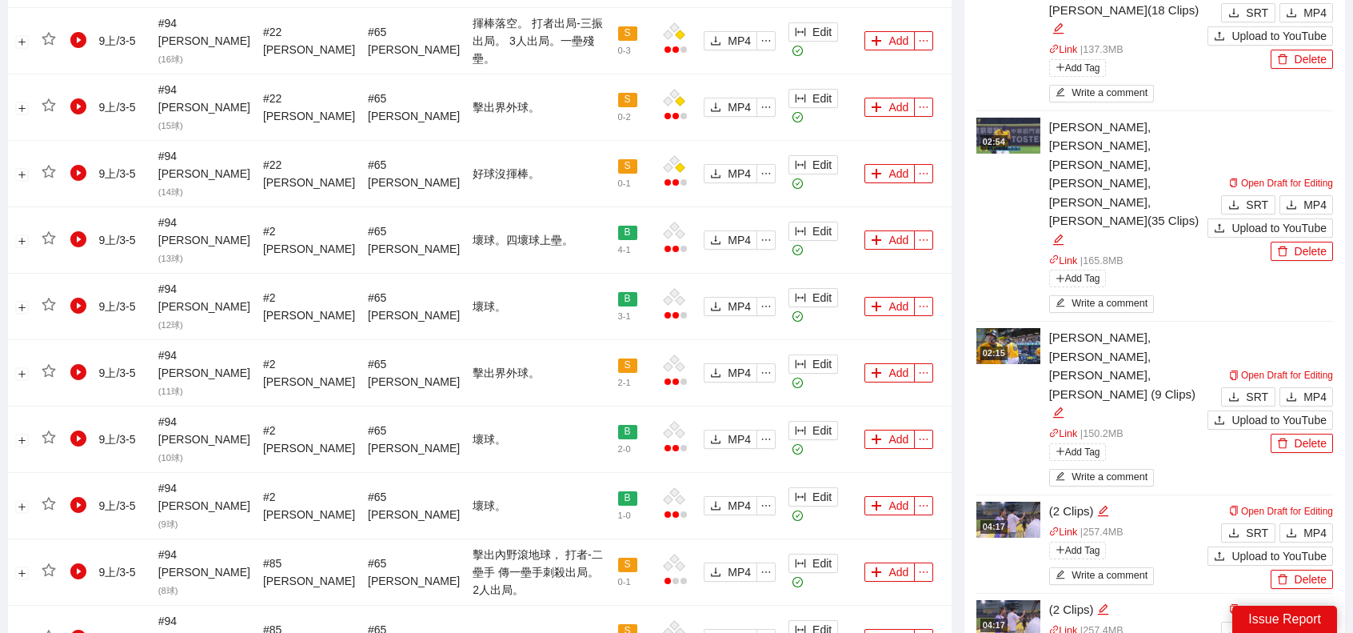
click at [1012, 501] on img at bounding box center [1008, 519] width 64 height 36
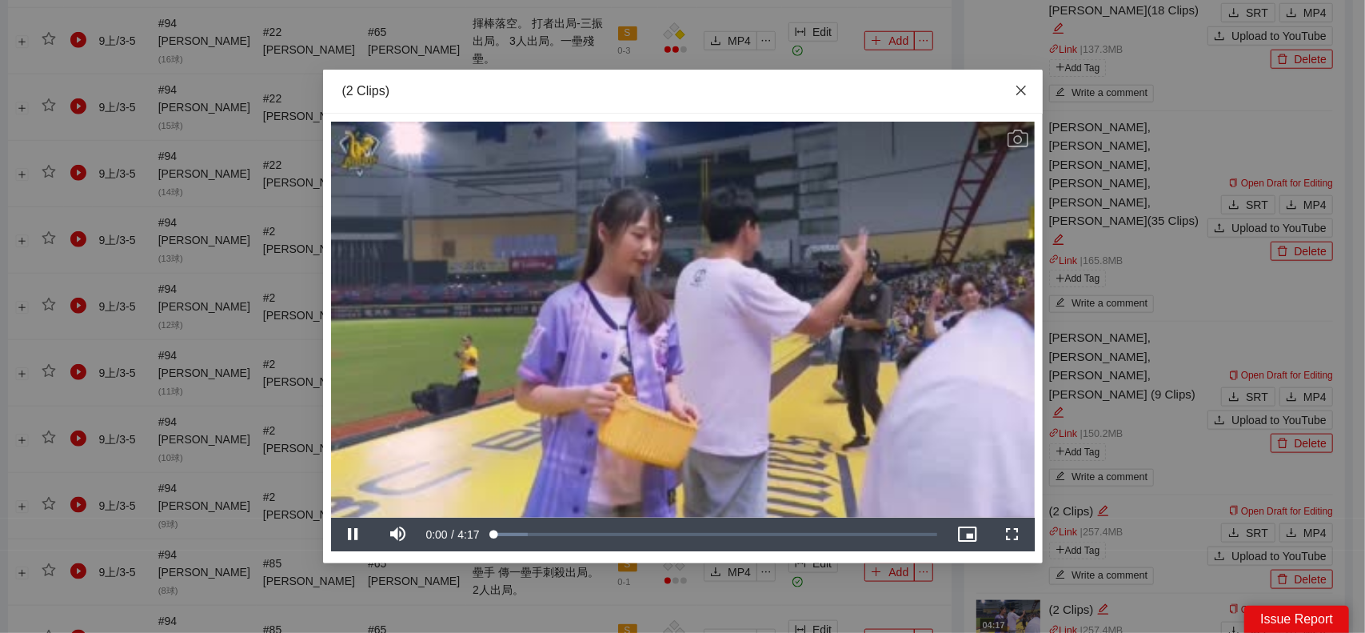
click at [1022, 84] on span "Close" at bounding box center [1021, 91] width 43 height 43
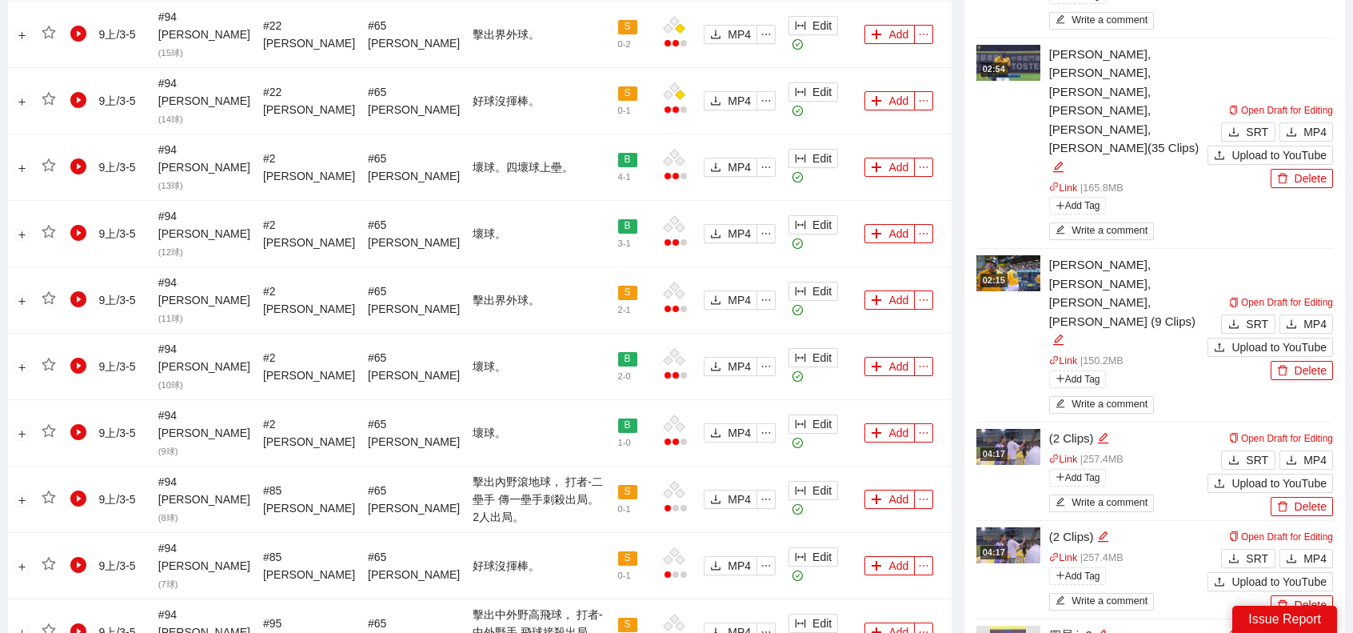
scroll to position [1120, 0]
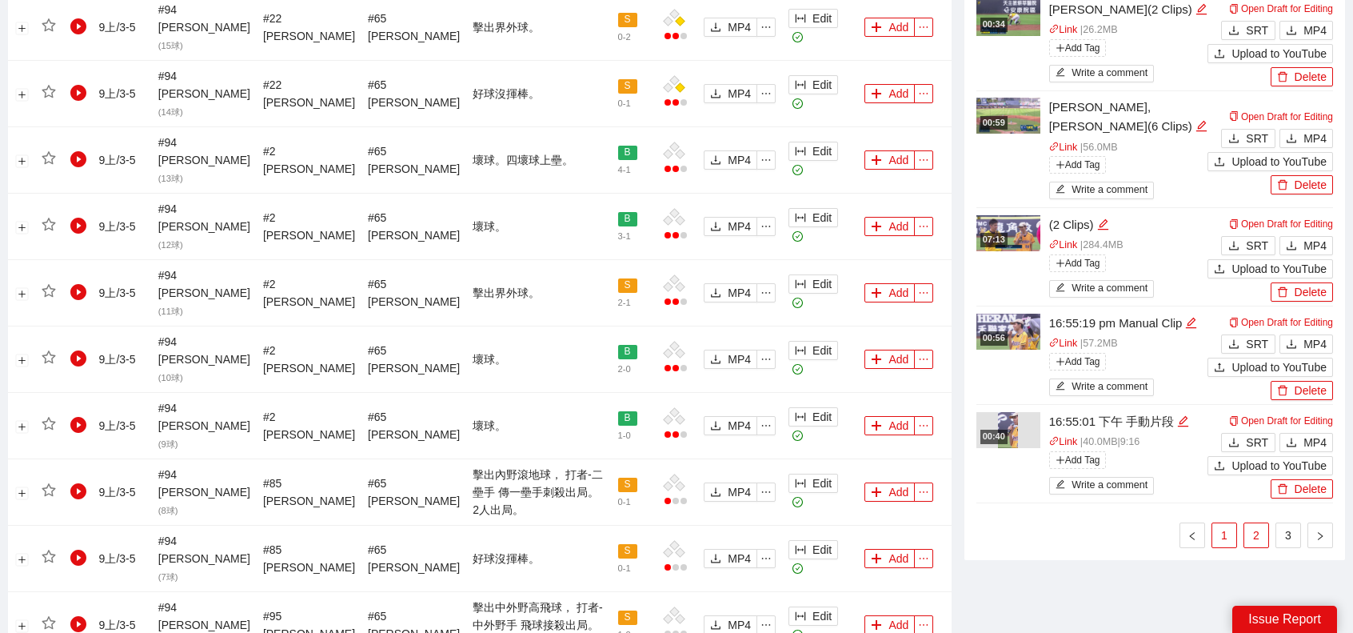
click at [1227, 523] on link "1" at bounding box center [1224, 535] width 24 height 24
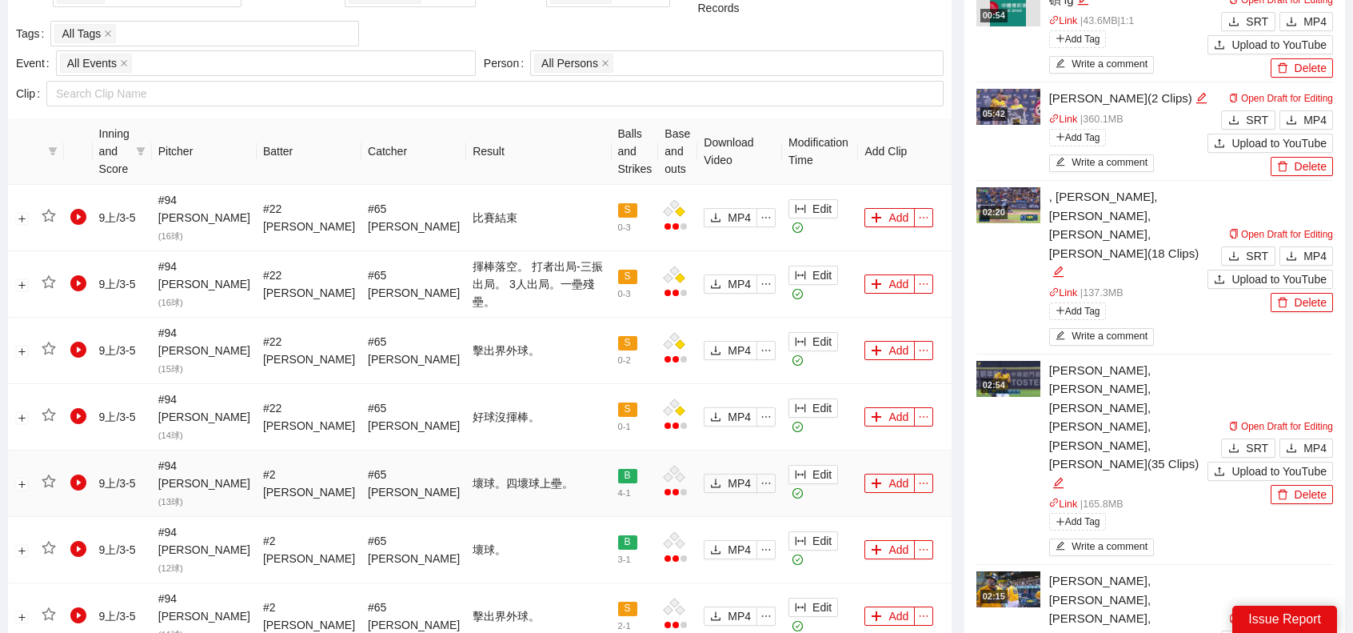
scroll to position [480, 0]
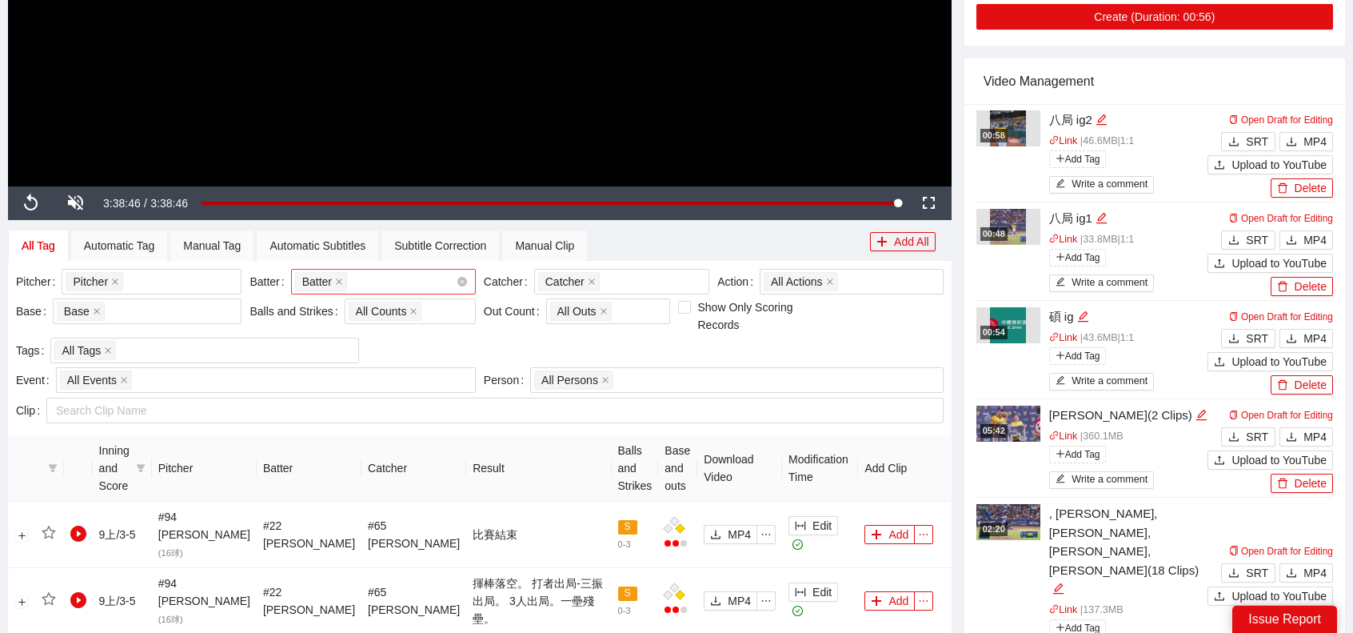
click at [373, 277] on div "Batter + 0 ..." at bounding box center [375, 281] width 161 height 22
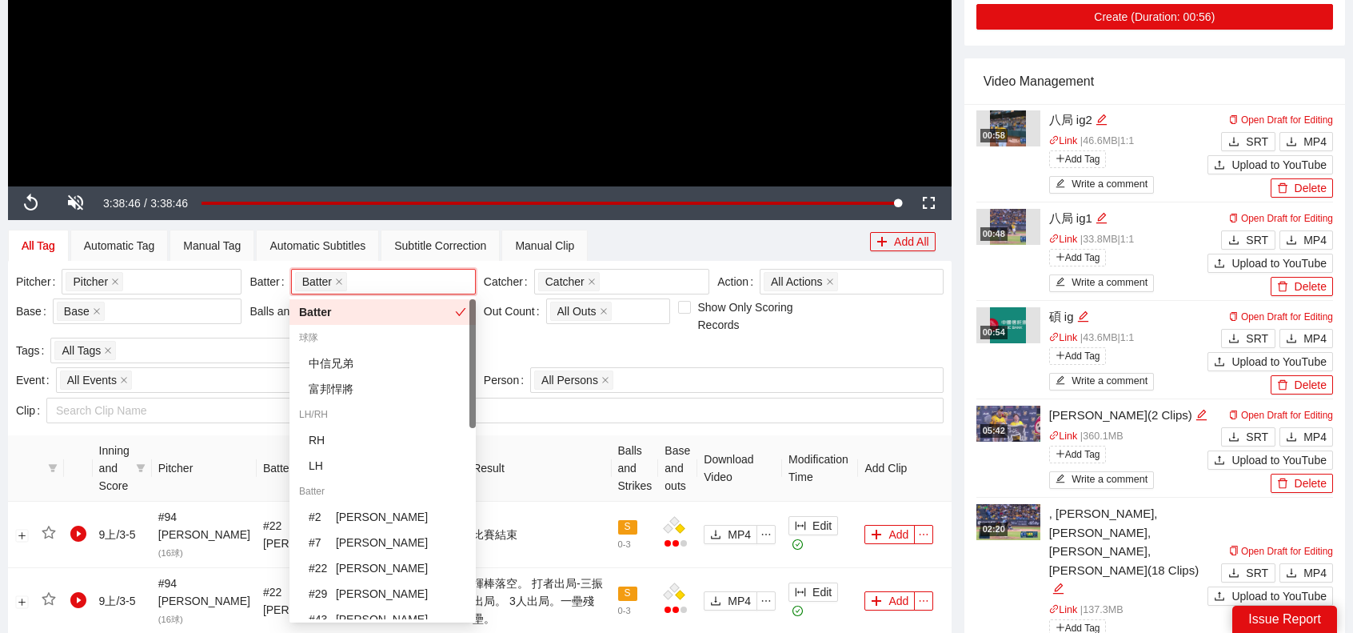
click at [172, 296] on div "Pitcher Pitcher + 0 ..." at bounding box center [129, 284] width 234 height 30
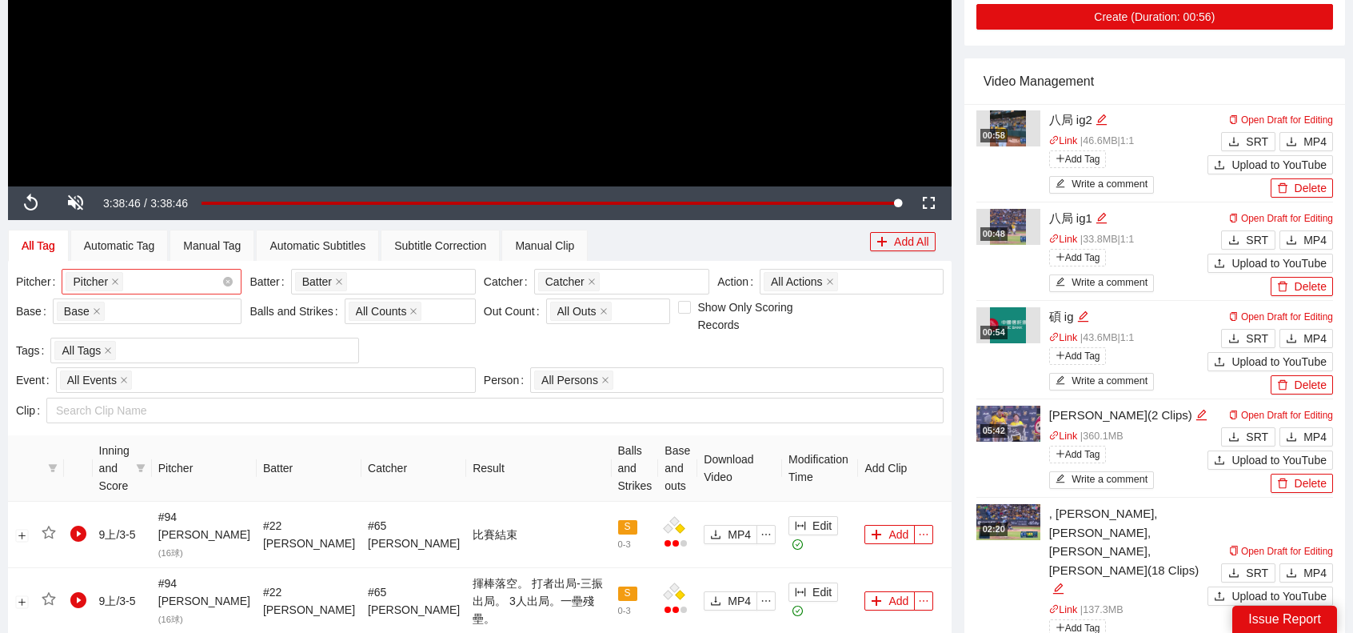
click at [167, 285] on div "Pitcher + 0 ..." at bounding box center [144, 281] width 156 height 22
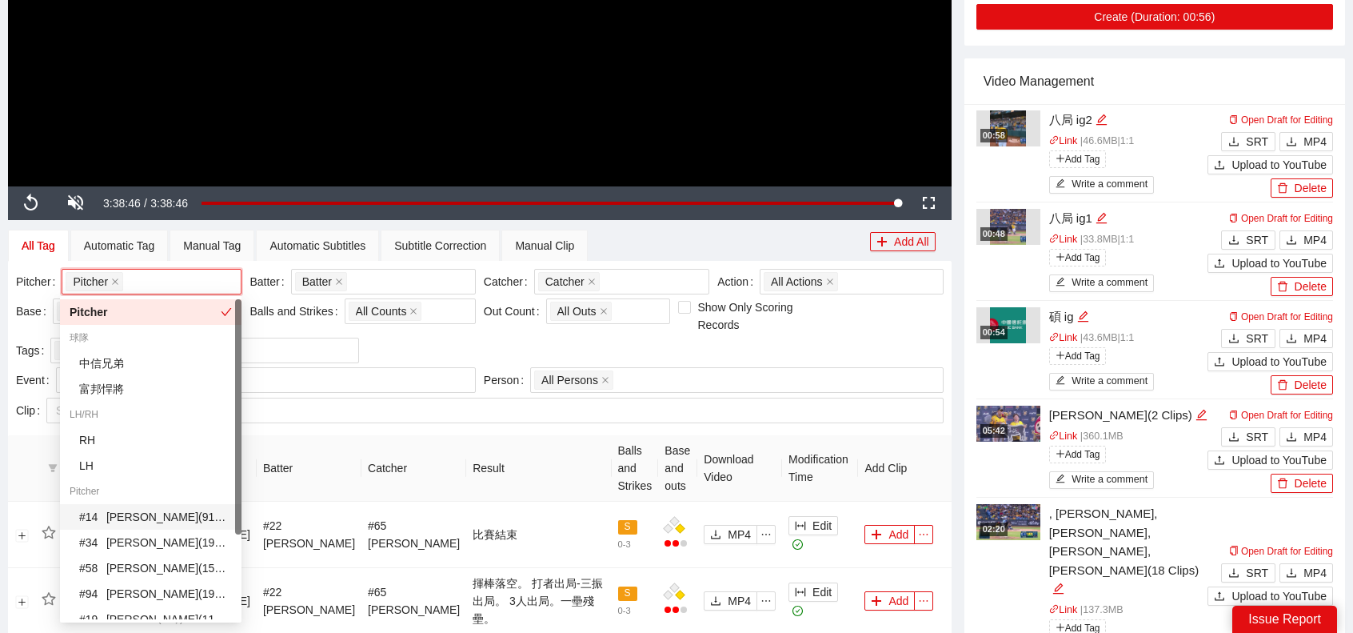
click at [141, 522] on div "# 14 [PERSON_NAME]( 91 Clips )" at bounding box center [155, 517] width 153 height 18
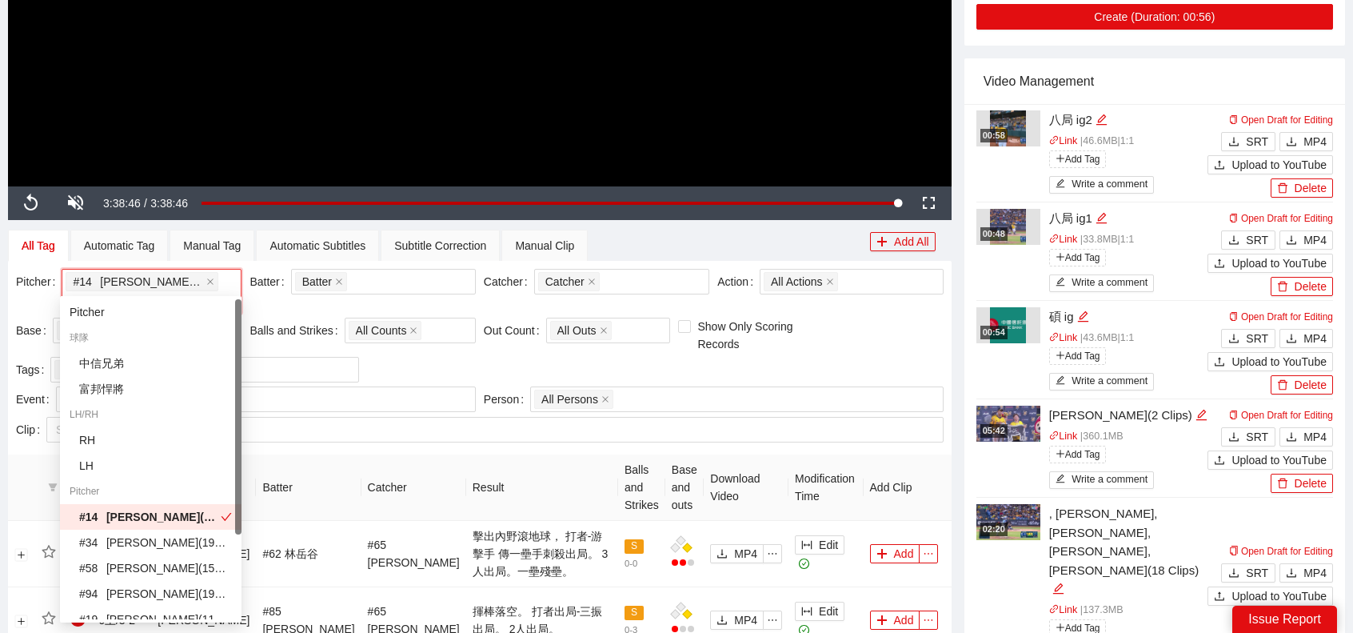
click at [477, 454] on th "Result" at bounding box center [542, 487] width 152 height 66
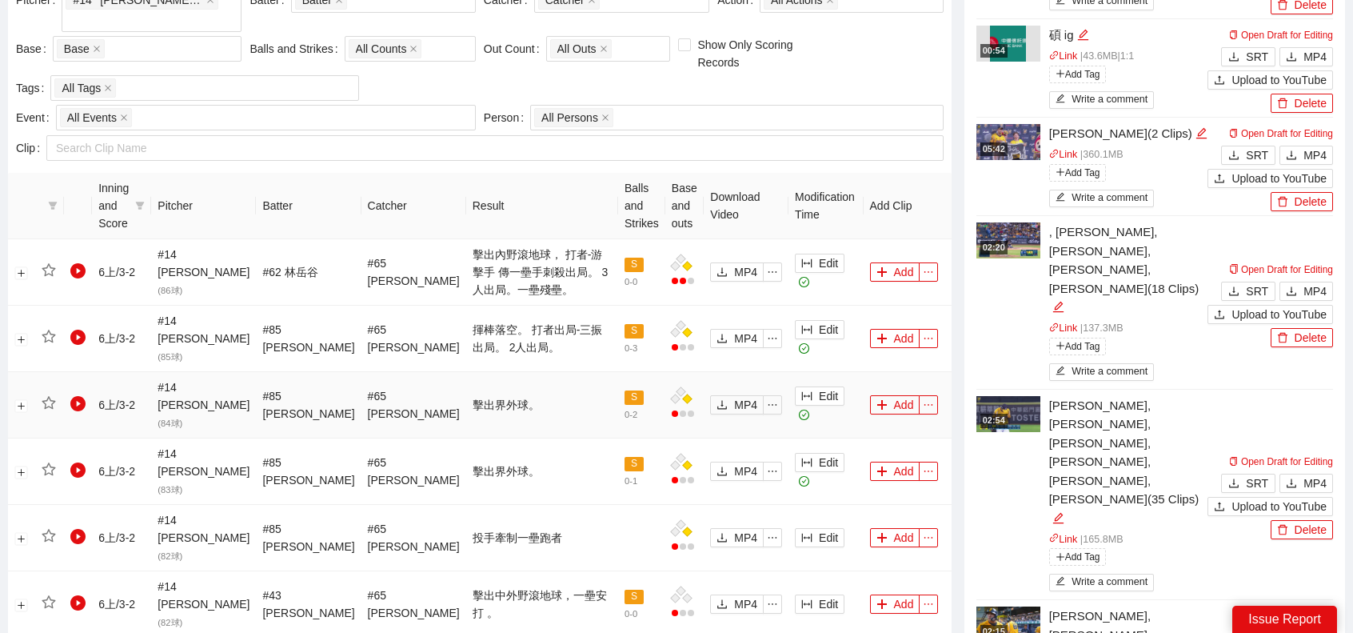
scroll to position [1280, 0]
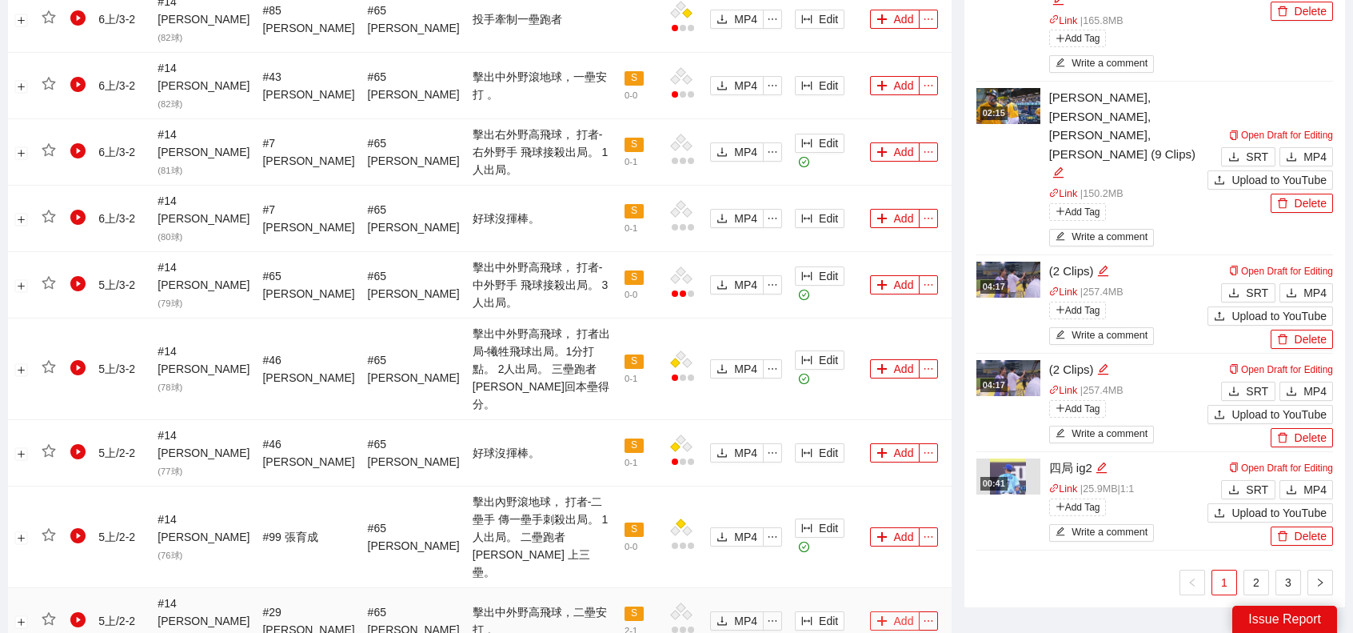
drag, startPoint x: 885, startPoint y: 337, endPoint x: 879, endPoint y: 345, distance: 9.6
click at [885, 611] on button "Add" at bounding box center [895, 620] width 50 height 19
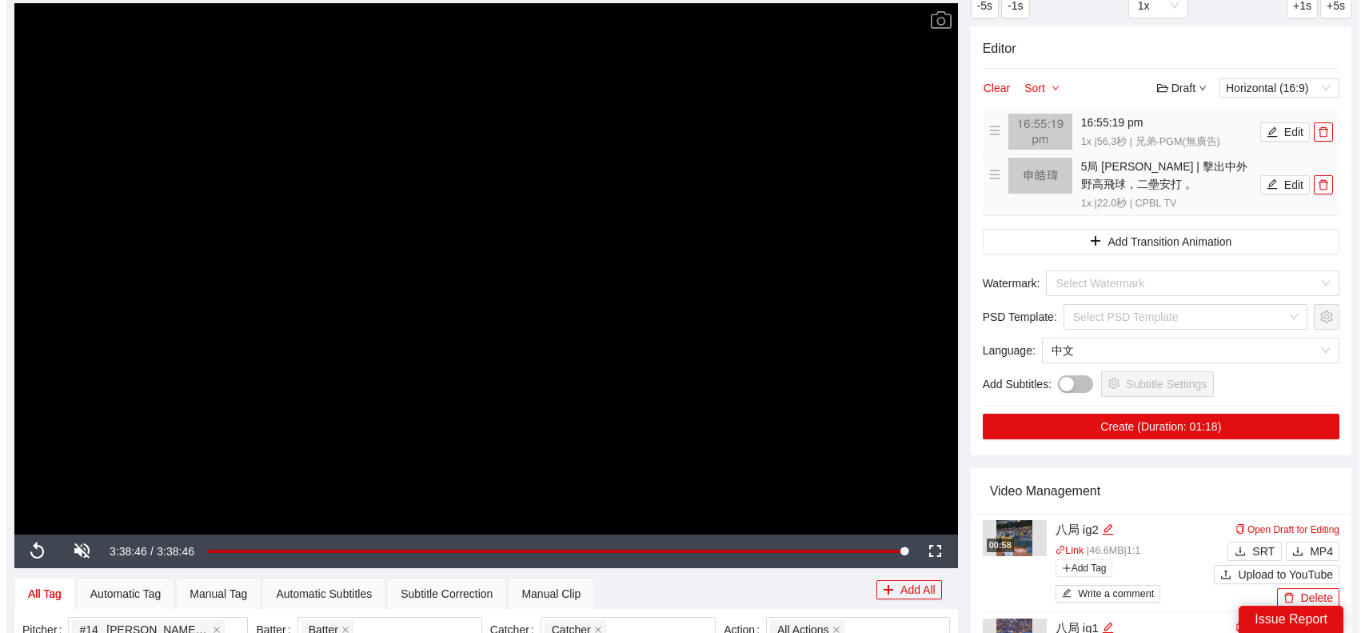
scroll to position [0, 0]
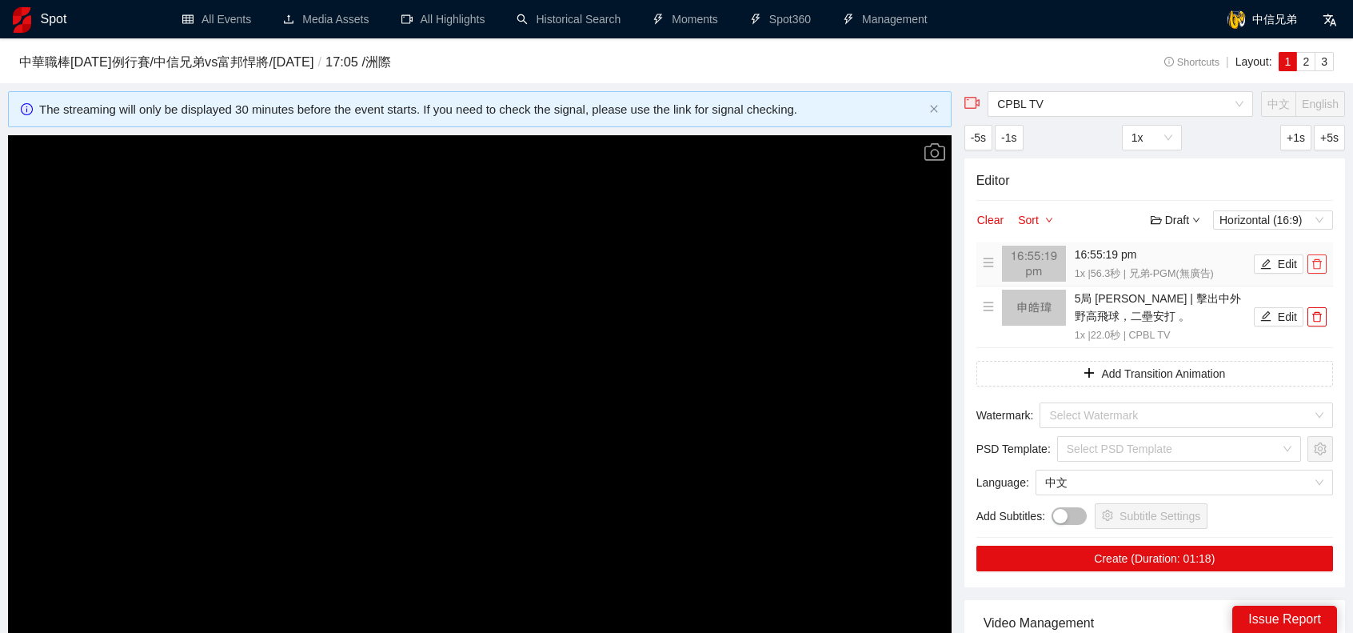
click at [1323, 263] on span "delete" at bounding box center [1317, 263] width 18 height 11
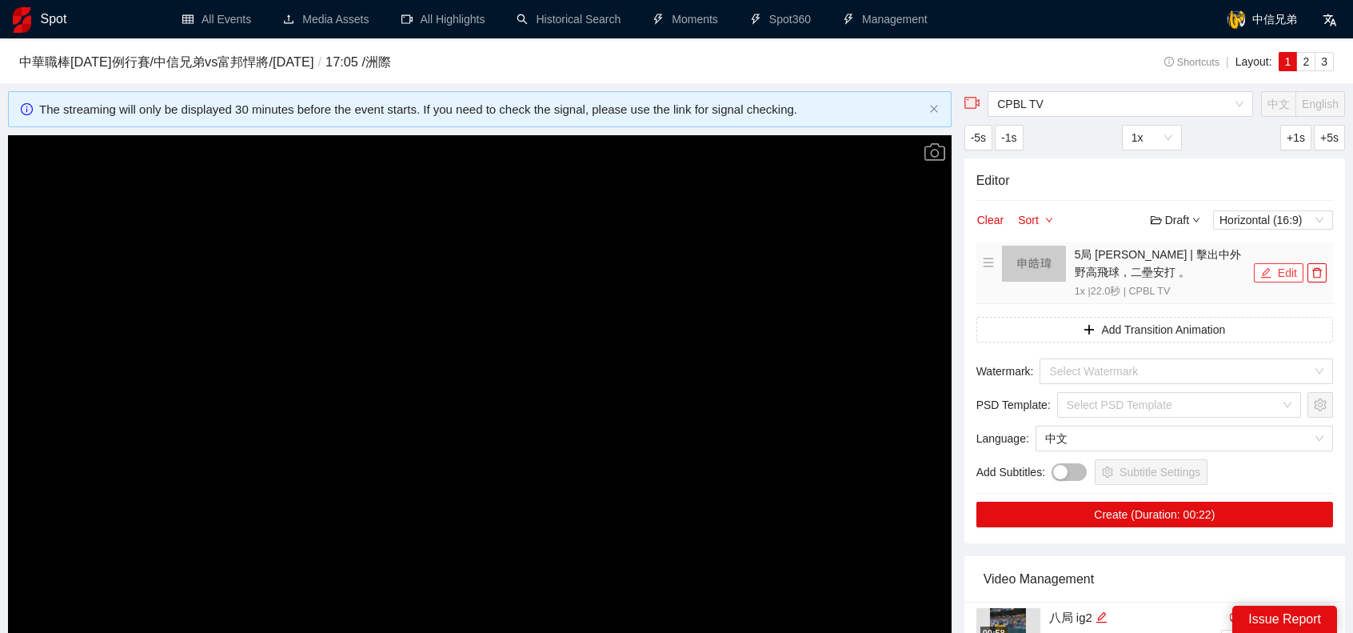
click at [1287, 275] on button "Edit" at bounding box center [1279, 272] width 50 height 19
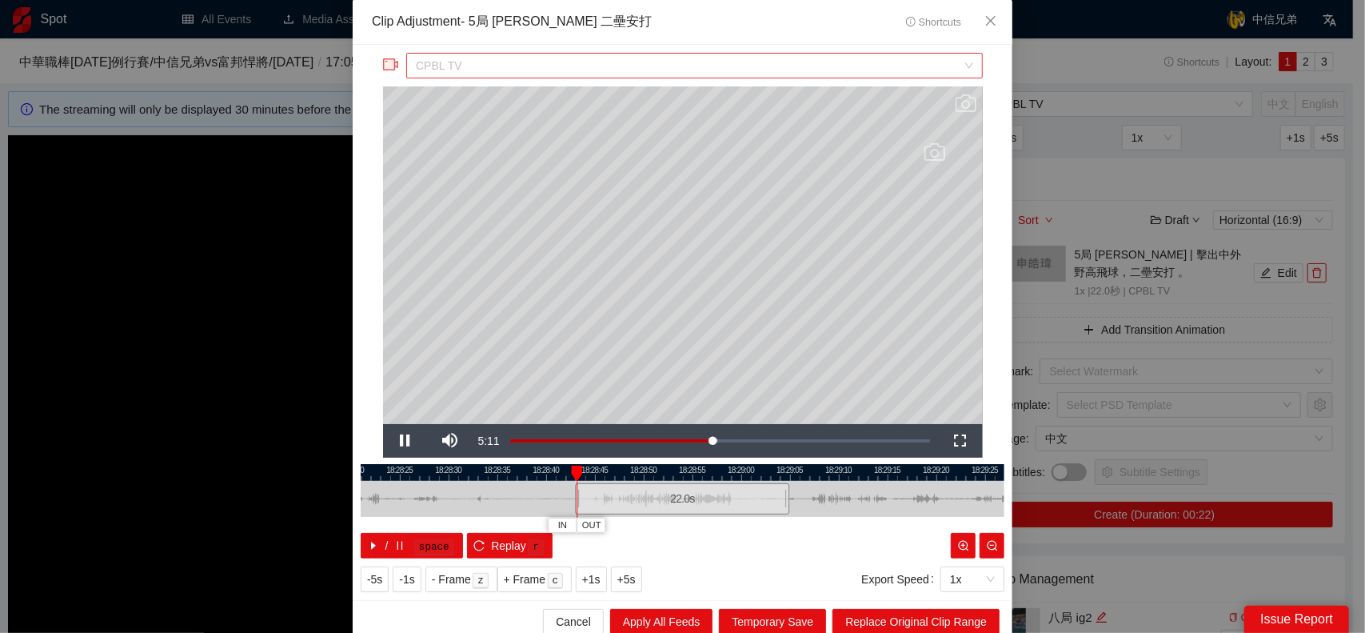
scroll to position [77, 0]
click at [537, 68] on span "CPBL TV" at bounding box center [694, 66] width 557 height 24
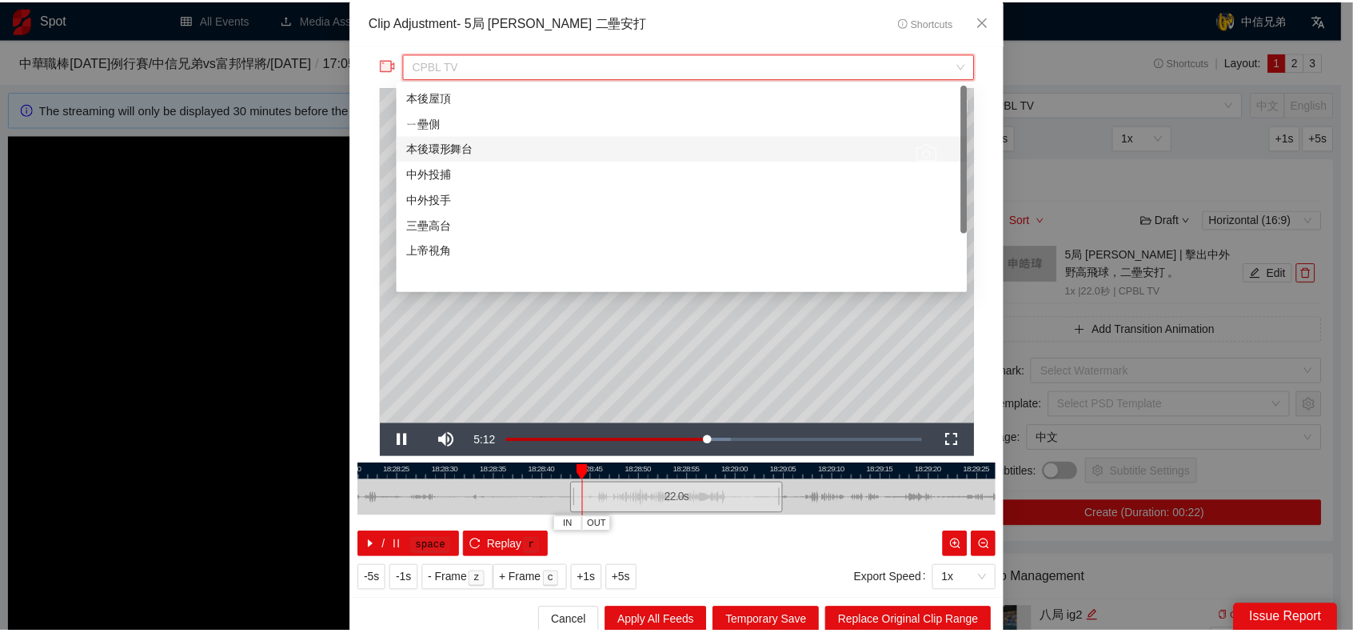
scroll to position [0, 0]
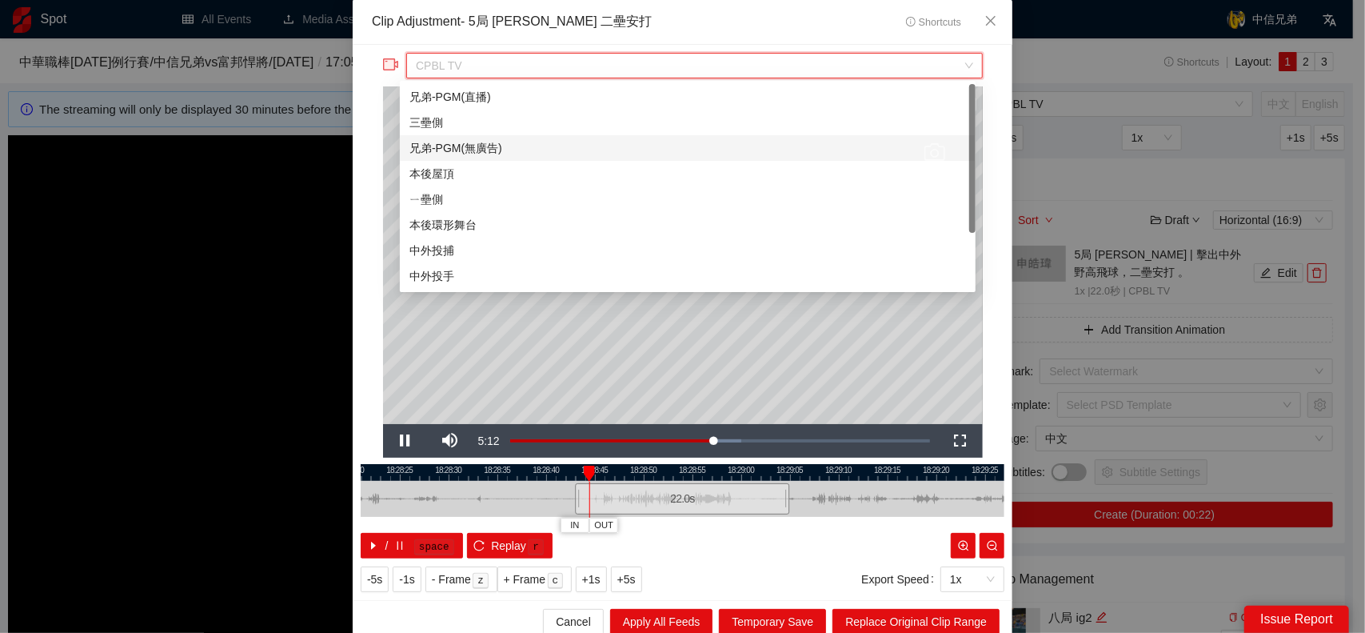
click at [479, 146] on div "兄弟-PGM(無廣告)" at bounding box center [687, 148] width 557 height 18
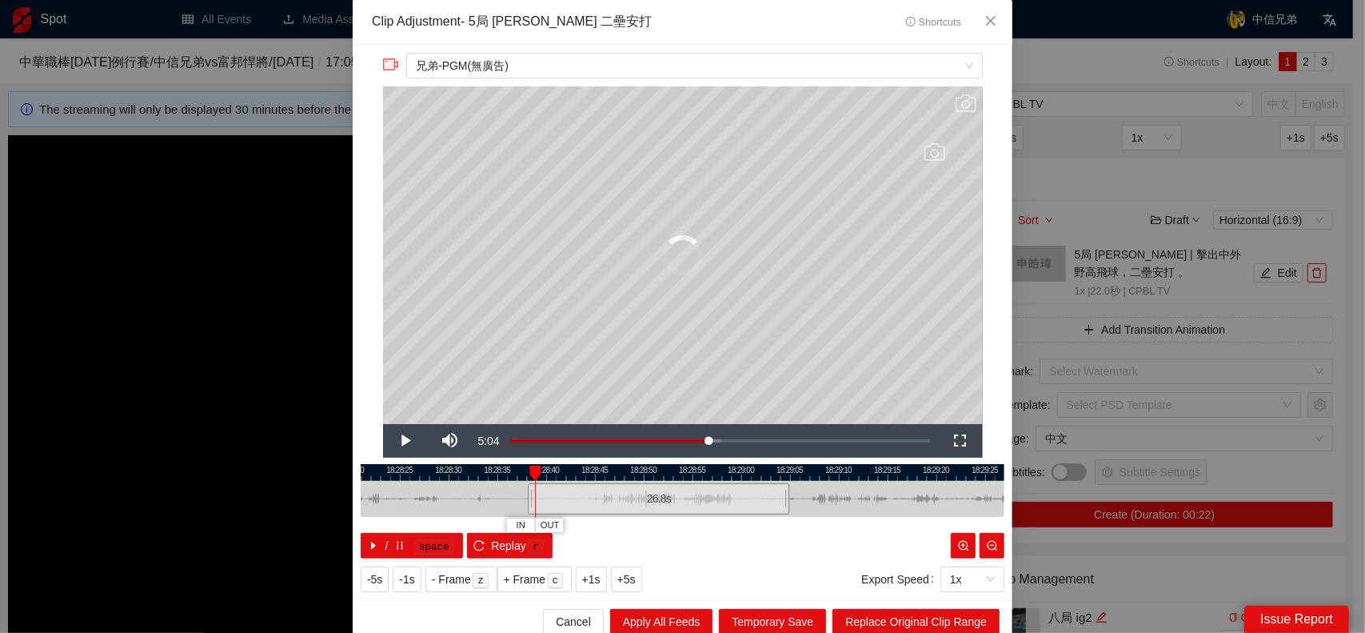
drag, startPoint x: 565, startPoint y: 498, endPoint x: 521, endPoint y: 494, distance: 45.0
click at [525, 494] on div at bounding box center [530, 499] width 10 height 36
drag, startPoint x: 780, startPoint y: 498, endPoint x: 1048, endPoint y: 500, distance: 267.9
click at [1048, 500] on div "**********" at bounding box center [682, 316] width 1365 height 633
click at [938, 617] on span "Replace Original Clip Range" at bounding box center [916, 622] width 142 height 18
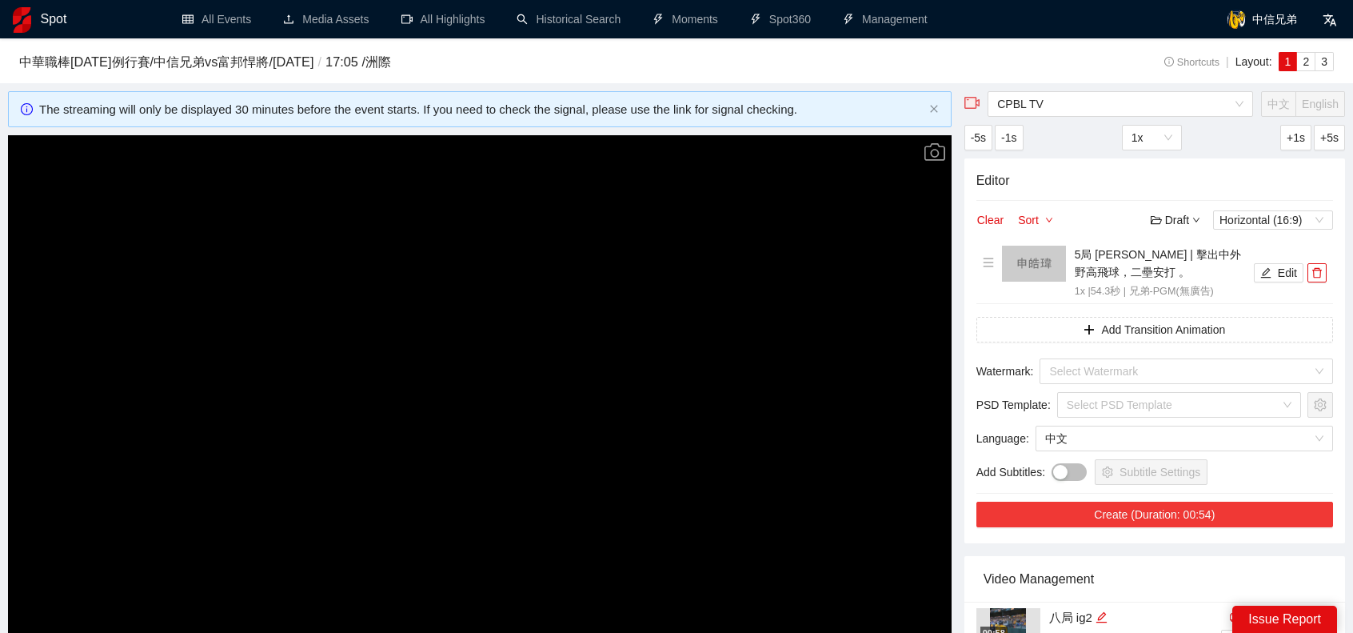
click at [1227, 519] on button "Create (Duration: 00:54)" at bounding box center [1154, 514] width 357 height 26
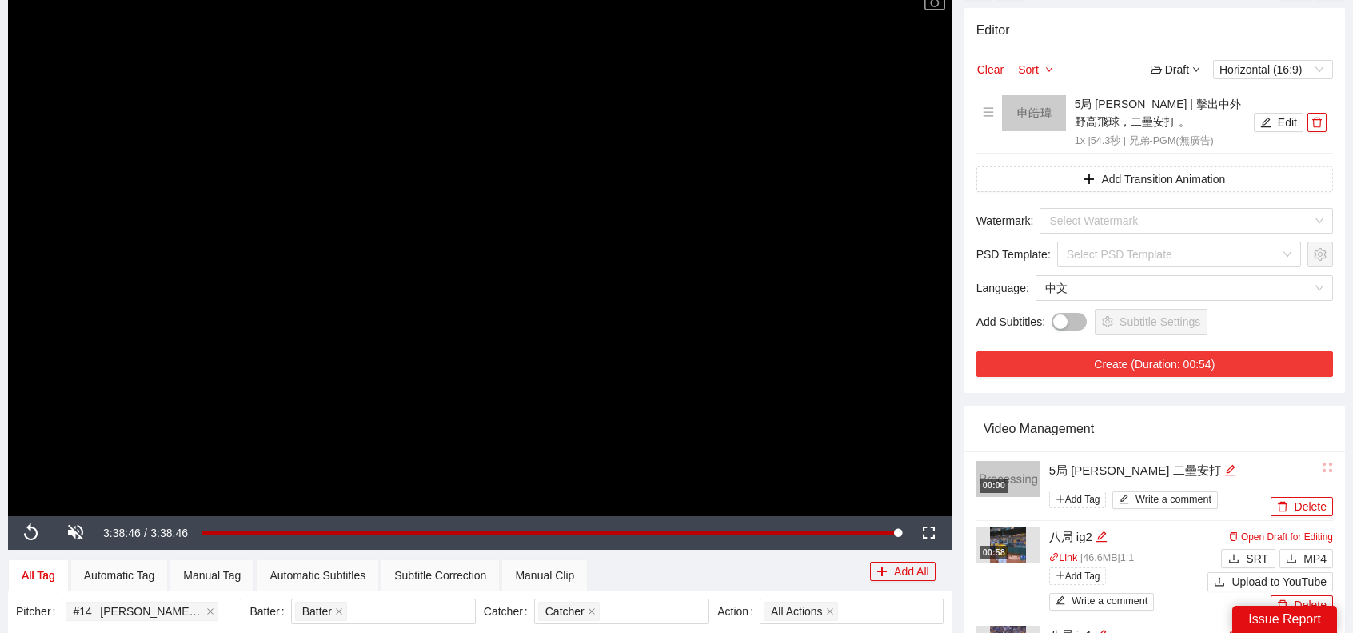
scroll to position [160, 0]
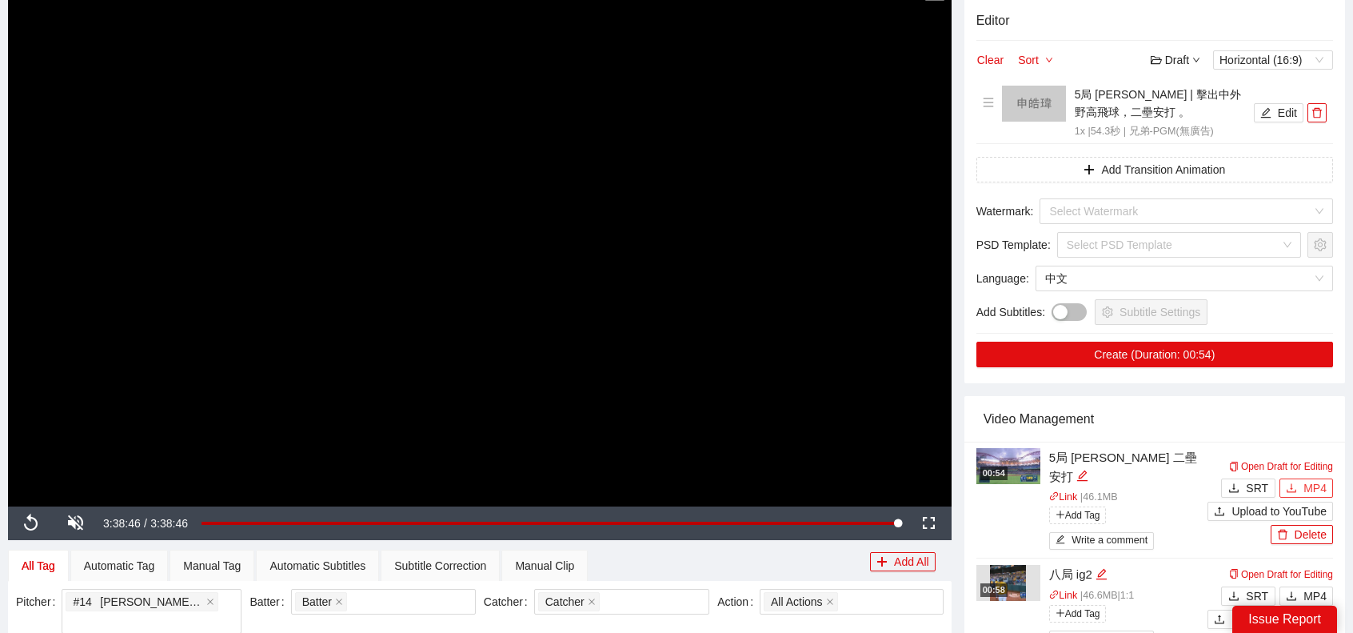
click at [1310, 479] on span "MP4" at bounding box center [1314, 488] width 23 height 18
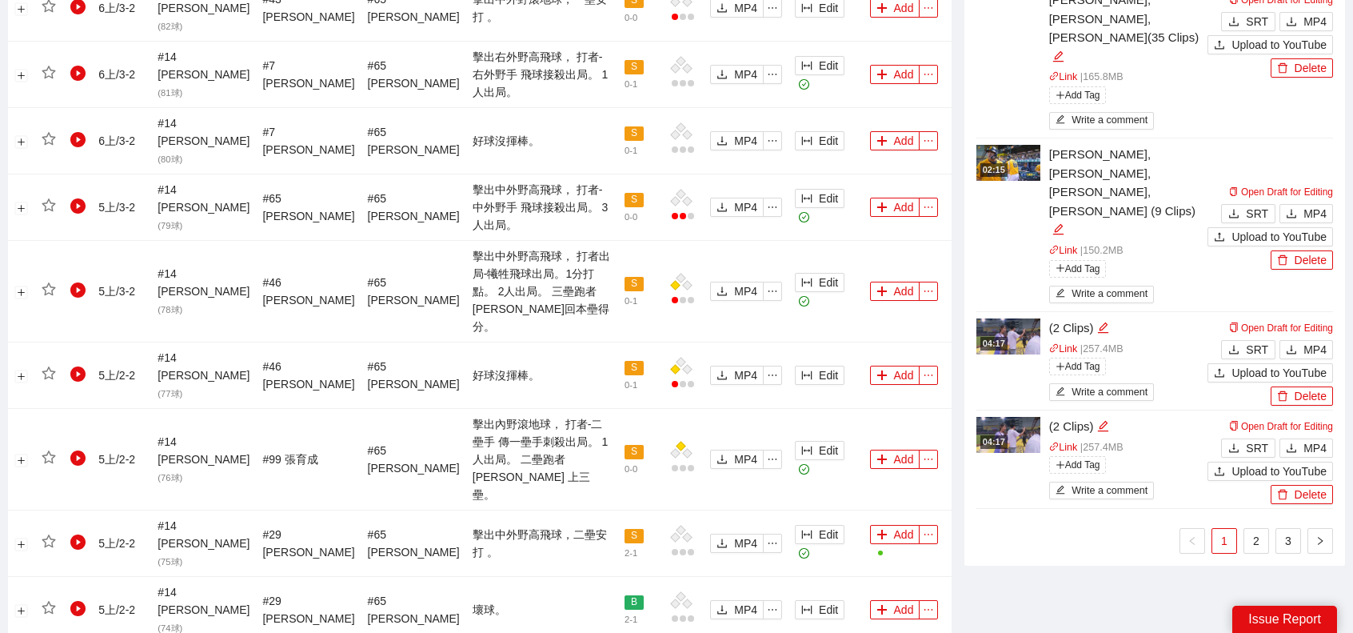
scroll to position [1359, 0]
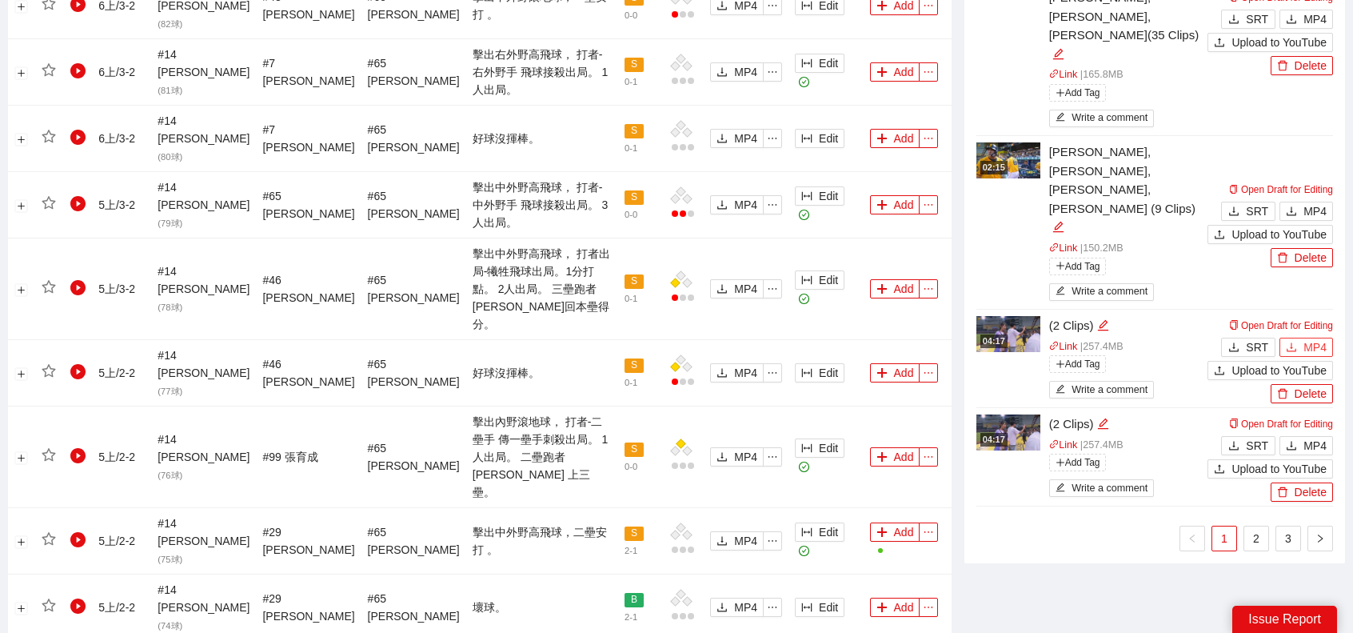
click at [1318, 338] on span "MP4" at bounding box center [1314, 347] width 23 height 18
